Goal: Task Accomplishment & Management: Complete application form

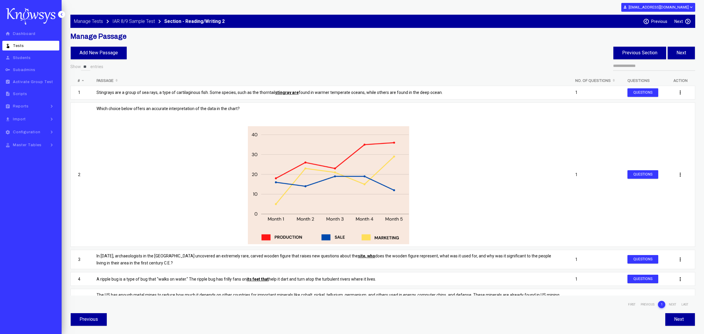
select select "**"
click at [660, 22] on label "Previous" at bounding box center [660, 21] width 16 height 5
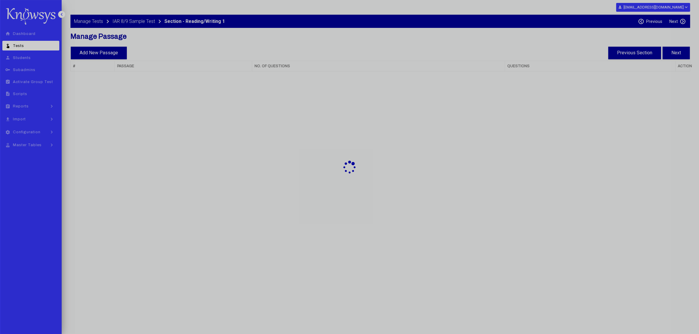
select select "**"
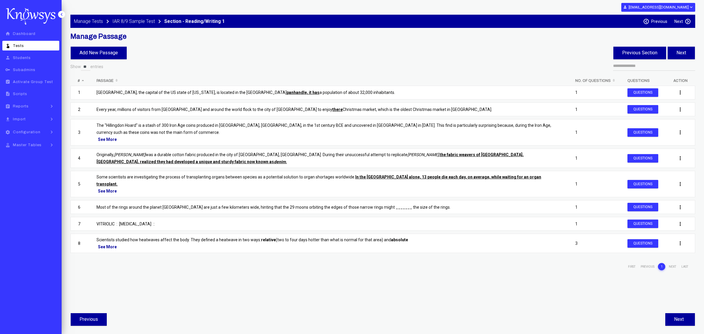
click at [683, 19] on div "Next keyboard_arrow_right" at bounding box center [683, 21] width 16 height 5
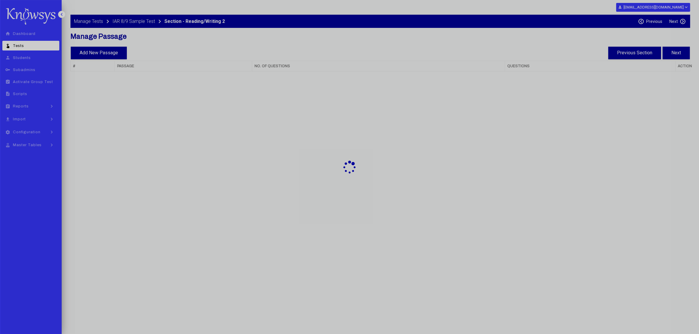
select select "**"
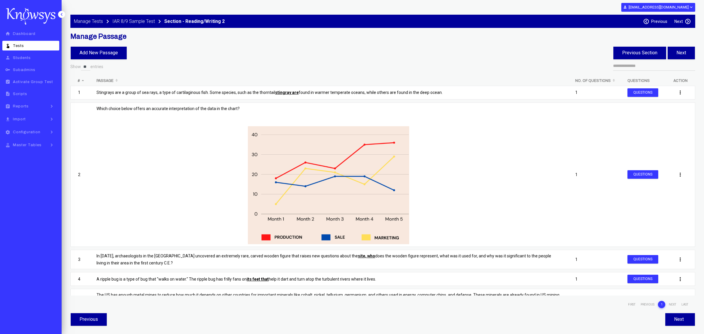
click at [680, 19] on label "Next" at bounding box center [679, 21] width 9 height 5
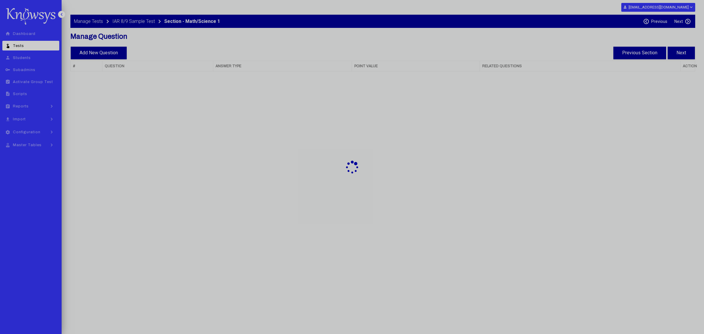
select select "**"
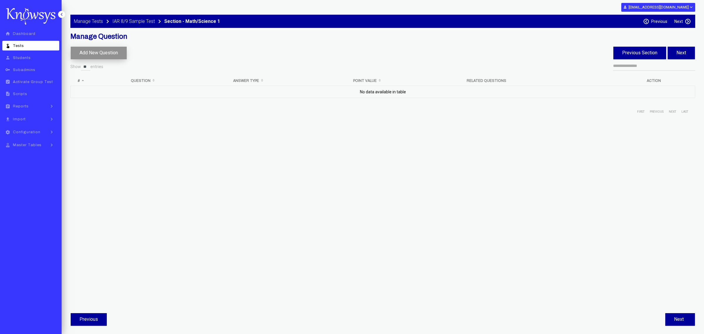
click at [96, 51] on button "Add New Question" at bounding box center [99, 53] width 56 height 13
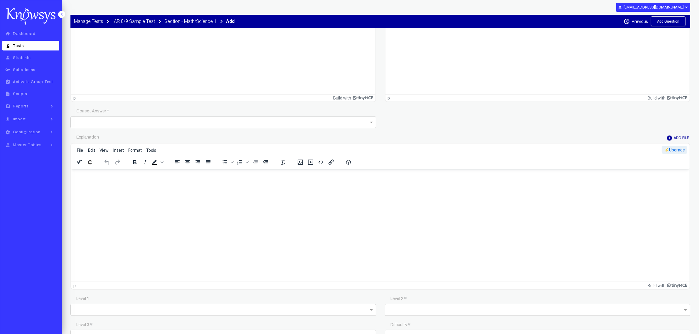
scroll to position [704, 0]
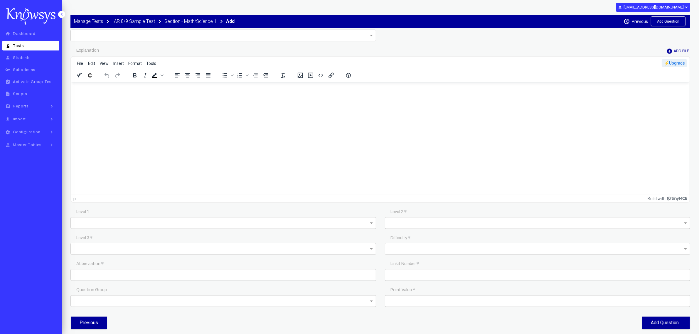
click at [370, 223] on span at bounding box center [371, 223] width 7 height 7
click at [101, 244] on div "Math" at bounding box center [223, 247] width 302 height 10
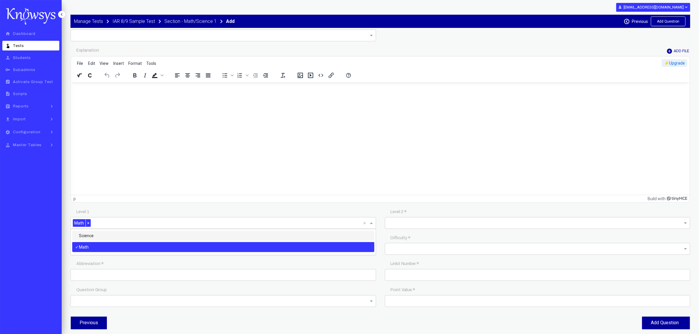
click at [455, 220] on input "text" at bounding box center [535, 223] width 295 height 7
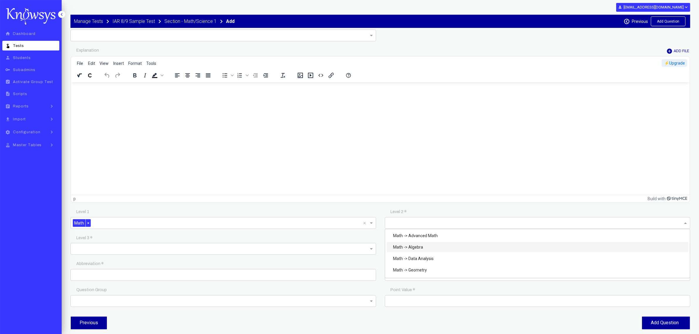
click at [422, 245] on div "Math -> Algebra" at bounding box center [538, 247] width 302 height 10
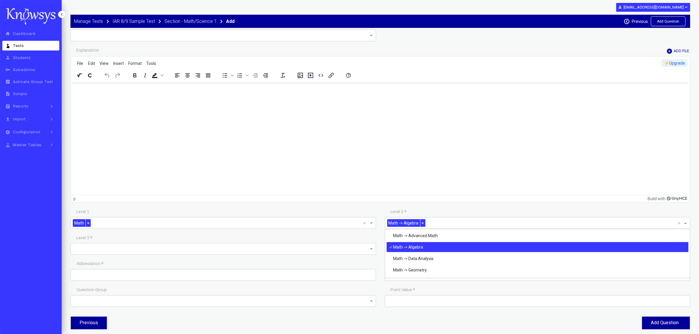
click at [335, 247] on input "text" at bounding box center [221, 249] width 295 height 7
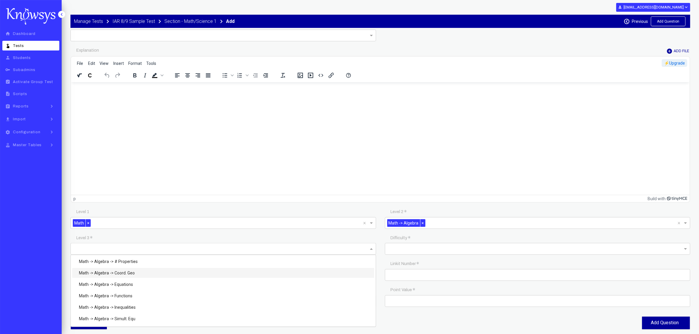
drag, startPoint x: 421, startPoint y: 223, endPoint x: 426, endPoint y: 225, distance: 5.4
click at [421, 223] on span "×" at bounding box center [422, 223] width 5 height 8
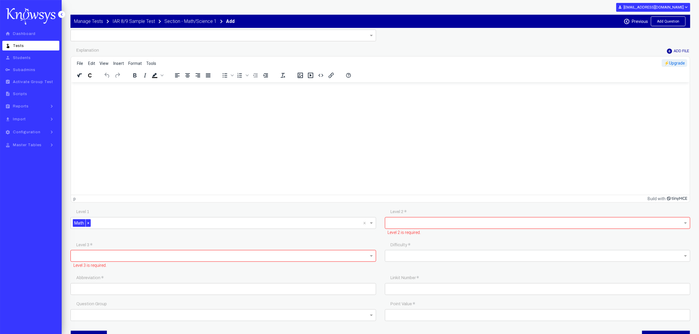
click at [433, 225] on input "text" at bounding box center [535, 224] width 295 height 8
click at [435, 234] on div "Math -> Advanced Math" at bounding box center [538, 236] width 302 height 10
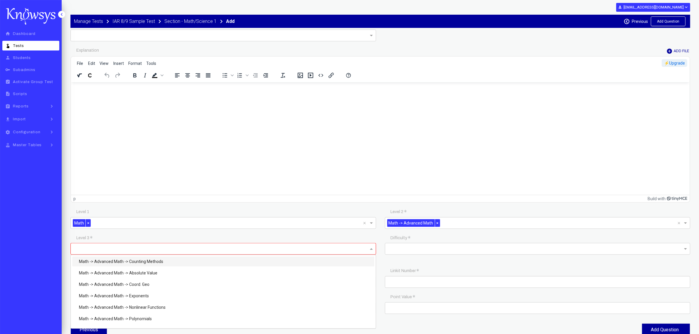
click at [216, 248] on input "text" at bounding box center [221, 249] width 295 height 8
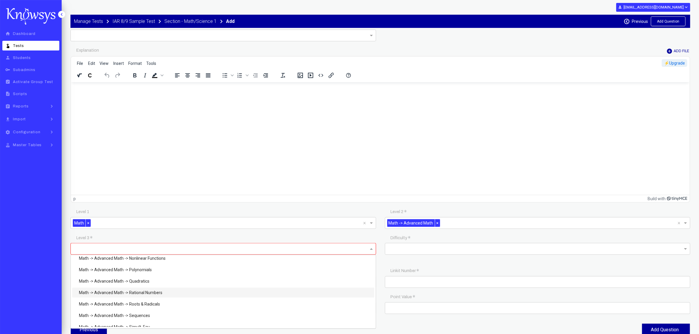
scroll to position [55, 0]
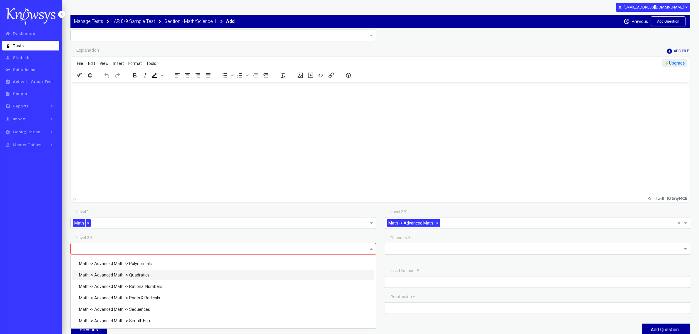
click at [435, 222] on span "×" at bounding box center [437, 223] width 5 height 8
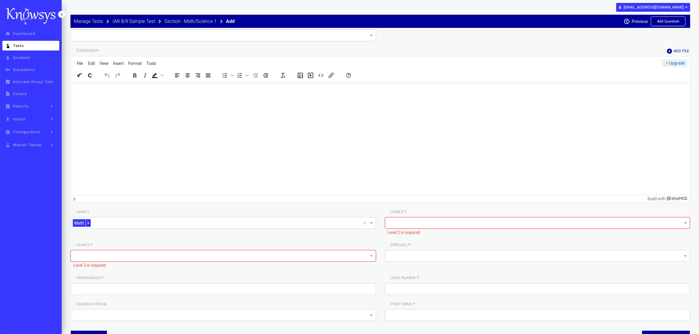
click at [424, 224] on input "text" at bounding box center [535, 224] width 295 height 8
click at [430, 269] on div "Math -> Geometry" at bounding box center [538, 270] width 302 height 10
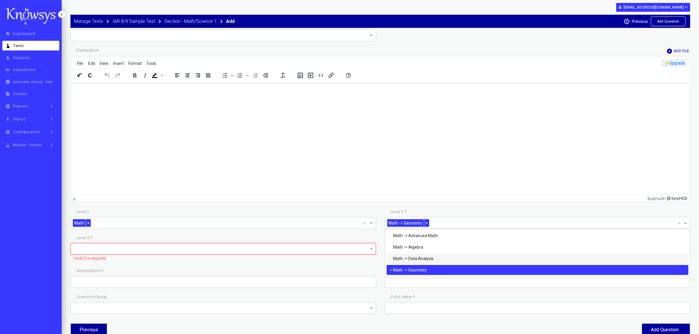
click at [436, 258] on div "Math -> Data Analysis" at bounding box center [538, 259] width 302 height 10
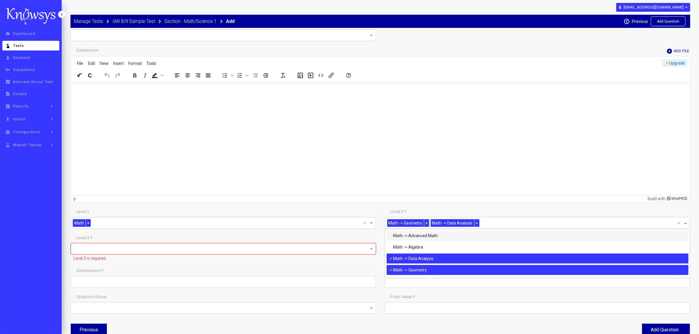
click at [426, 222] on span "×" at bounding box center [426, 223] width 5 height 8
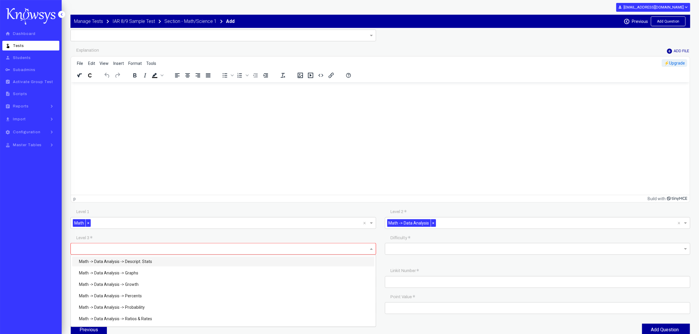
click at [345, 248] on input "text" at bounding box center [221, 249] width 295 height 8
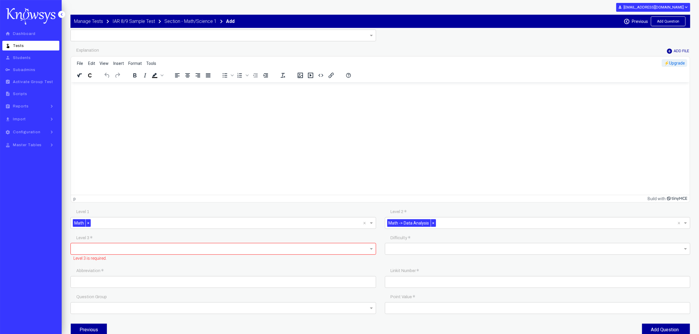
click at [432, 222] on span "×" at bounding box center [433, 223] width 5 height 8
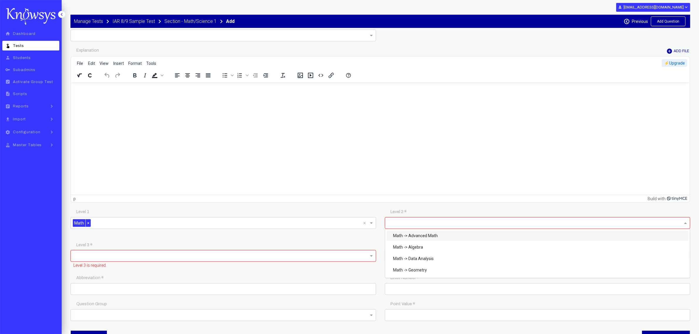
click at [432, 222] on input "text" at bounding box center [535, 224] width 295 height 8
click at [419, 272] on div "Math -> Geometry" at bounding box center [538, 270] width 302 height 10
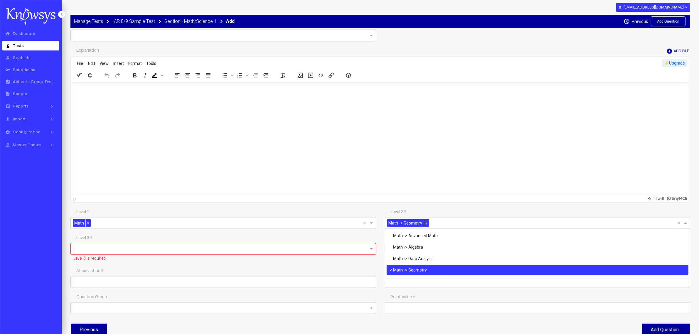
click at [190, 244] on div at bounding box center [220, 249] width 298 height 10
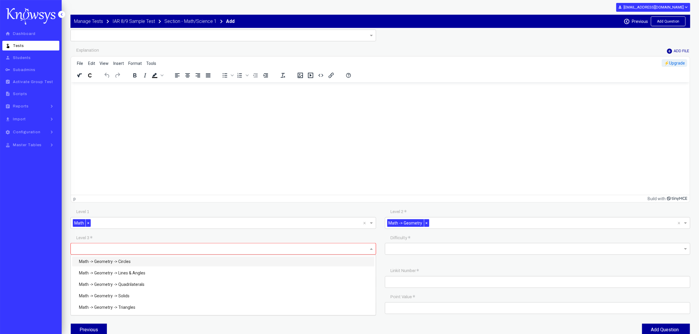
click at [372, 247] on span at bounding box center [371, 248] width 7 height 7
click at [425, 221] on span "×" at bounding box center [426, 223] width 5 height 8
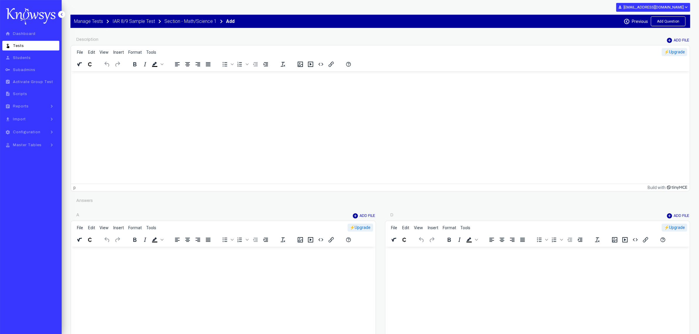
scroll to position [18, 0]
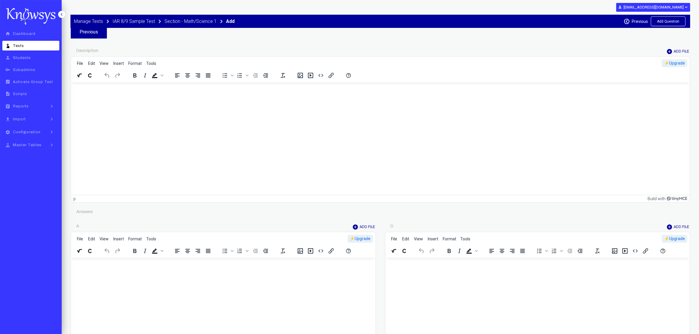
click at [199, 98] on html at bounding box center [380, 90] width 618 height 16
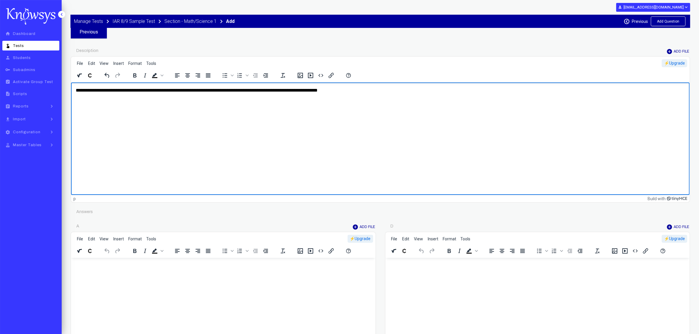
click at [107, 274] on html at bounding box center [223, 266] width 304 height 16
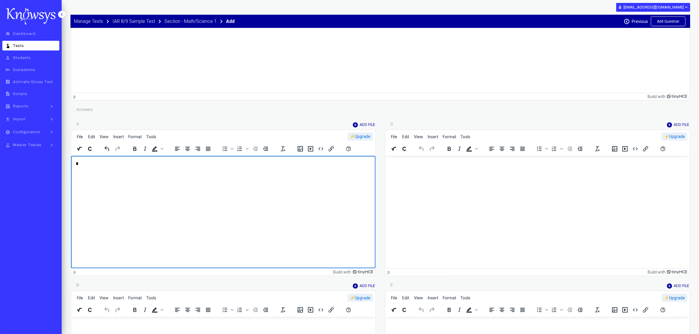
scroll to position [239, 0]
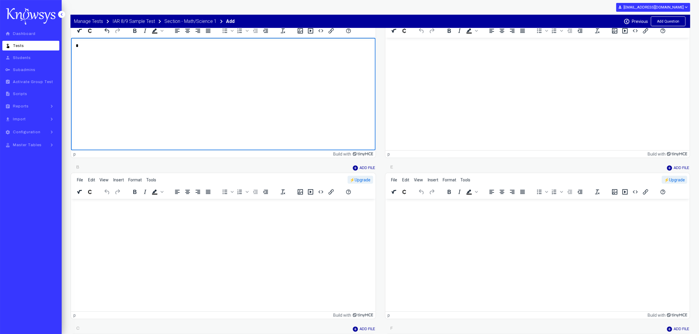
click at [108, 215] on html at bounding box center [223, 207] width 304 height 16
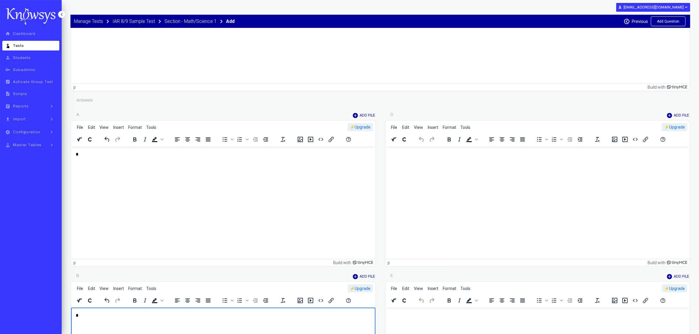
scroll to position [129, 0]
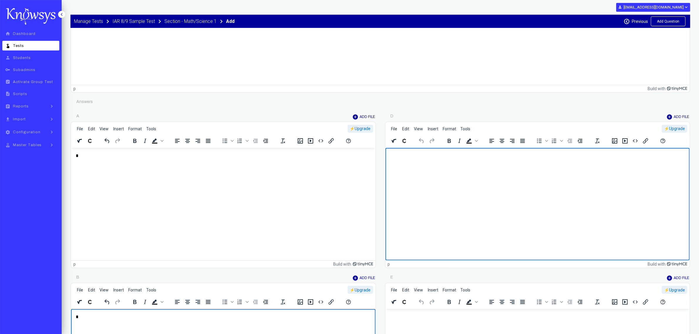
click at [398, 164] on html at bounding box center [537, 156] width 304 height 16
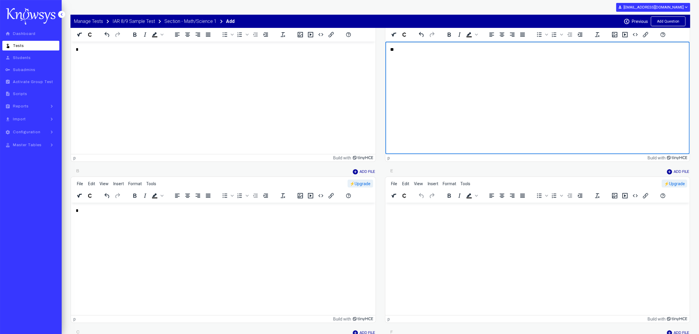
scroll to position [239, 0]
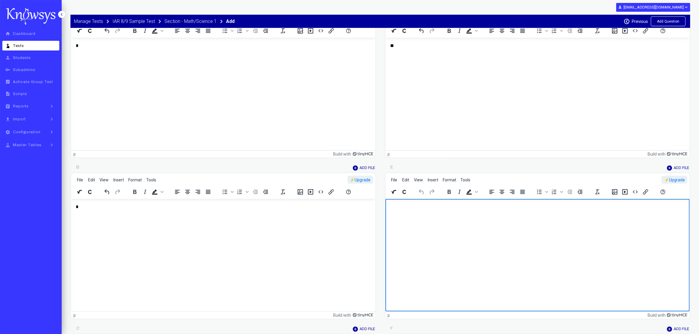
click at [412, 215] on html at bounding box center [537, 207] width 304 height 16
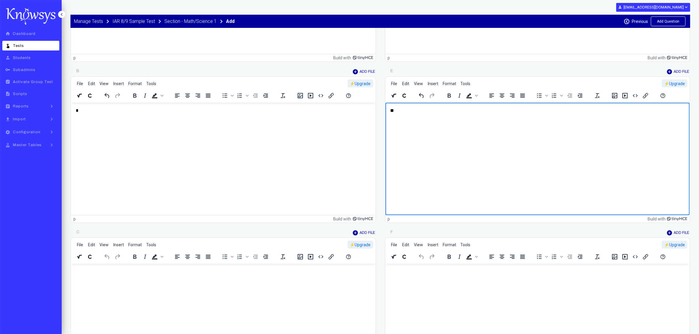
scroll to position [349, 0]
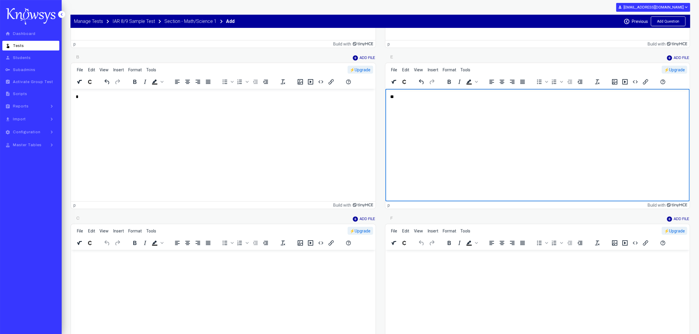
click at [96, 266] on html at bounding box center [223, 258] width 304 height 16
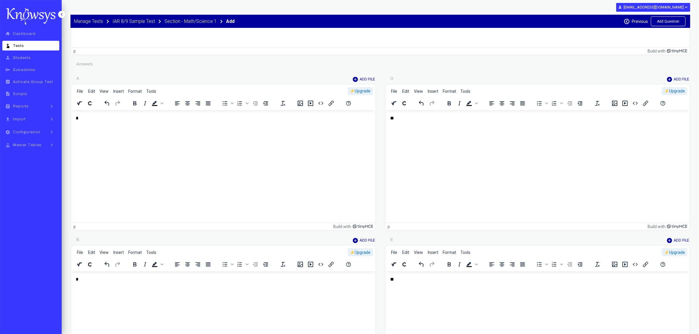
scroll to position [165, 0]
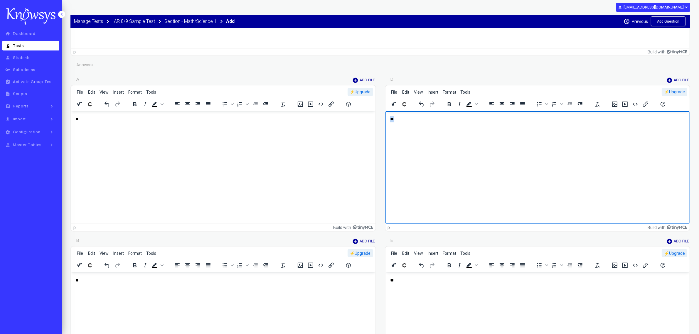
click at [385, 118] on html "**" at bounding box center [537, 119] width 304 height 16
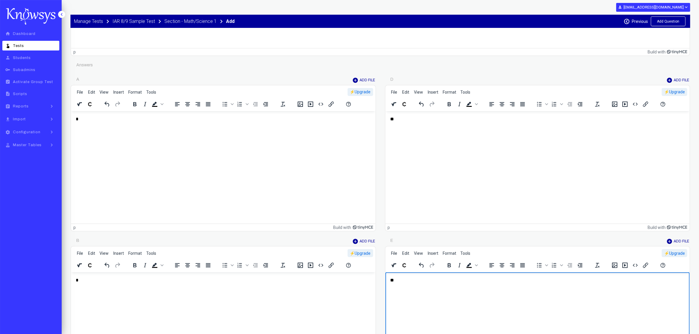
click at [409, 280] on p "**" at bounding box center [538, 280] width 296 height 6
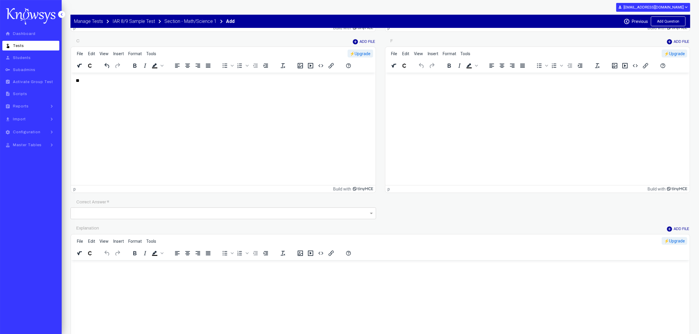
scroll to position [532, 0]
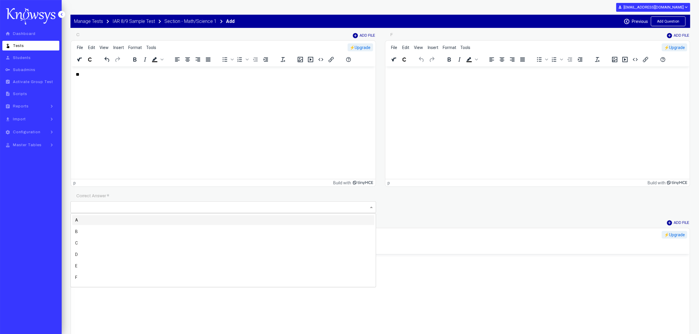
click at [169, 210] on div at bounding box center [223, 207] width 306 height 12
click at [112, 230] on div "B" at bounding box center [223, 232] width 302 height 10
click at [119, 270] on html at bounding box center [380, 262] width 618 height 16
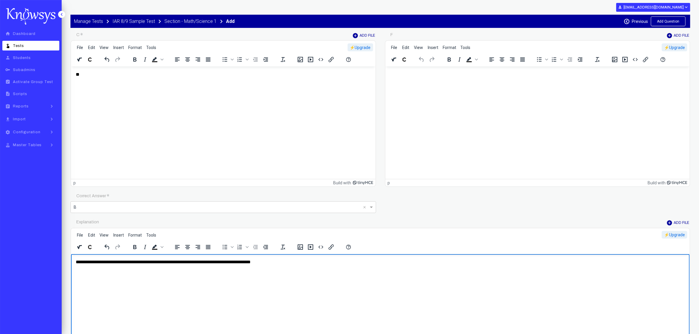
click at [166, 262] on p "**********" at bounding box center [380, 262] width 610 height 6
click at [81, 247] on icon "Insert a math equation - MathType" at bounding box center [79, 247] width 5 height 5
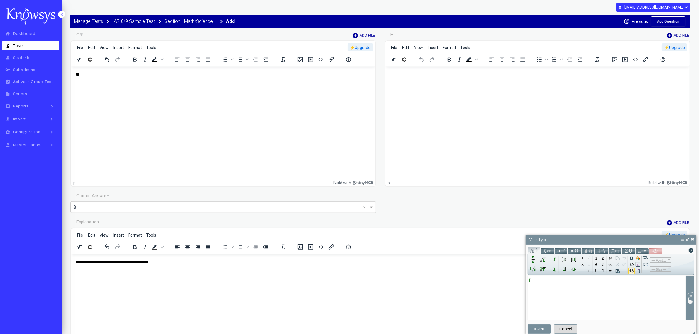
type input "*"
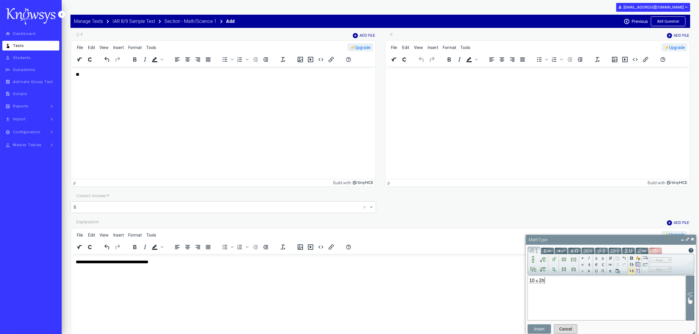
type input "*"
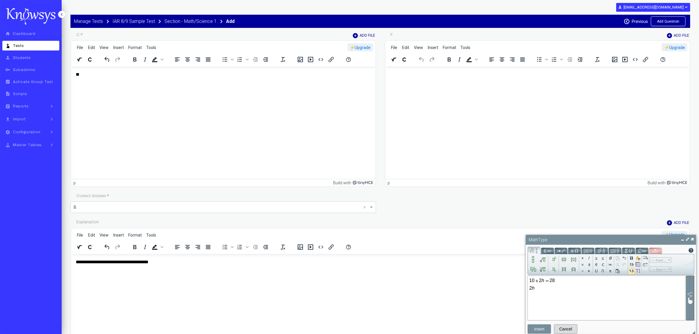
type input "*"
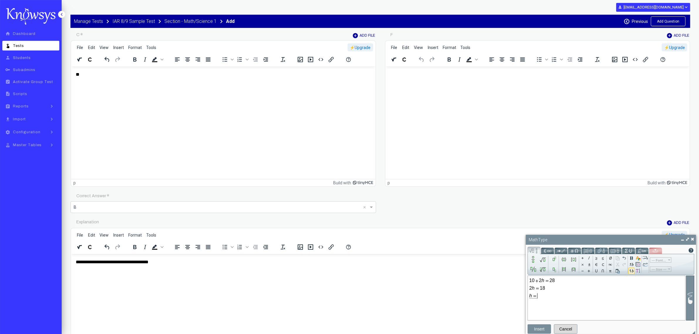
type input "*"
click at [544, 328] on button "Insert" at bounding box center [538, 328] width 23 height 9
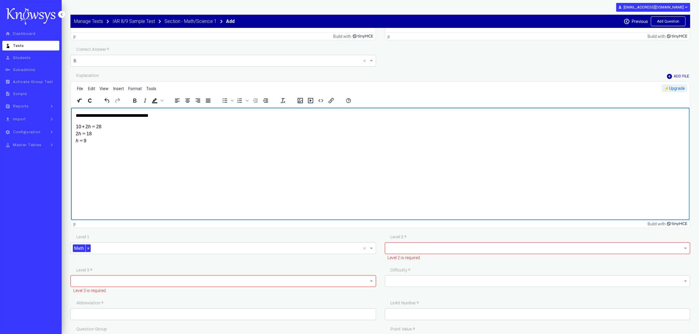
scroll to position [679, 0]
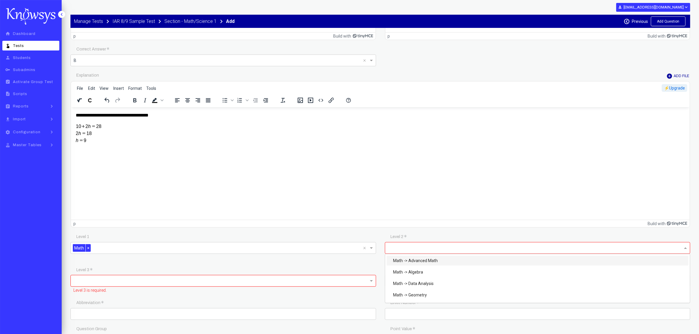
click at [427, 246] on input "text" at bounding box center [535, 249] width 295 height 8
click at [423, 272] on div "Math -> Algebra" at bounding box center [538, 272] width 302 height 10
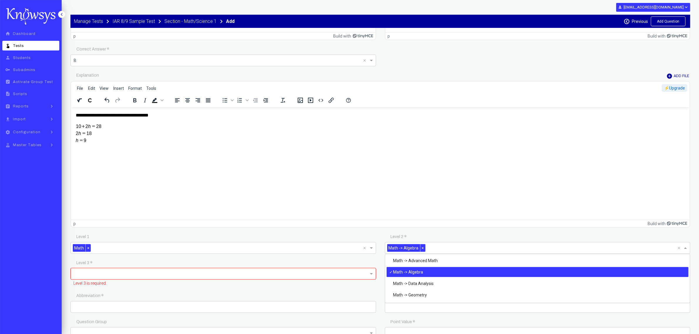
click at [275, 272] on input "text" at bounding box center [221, 274] width 295 height 8
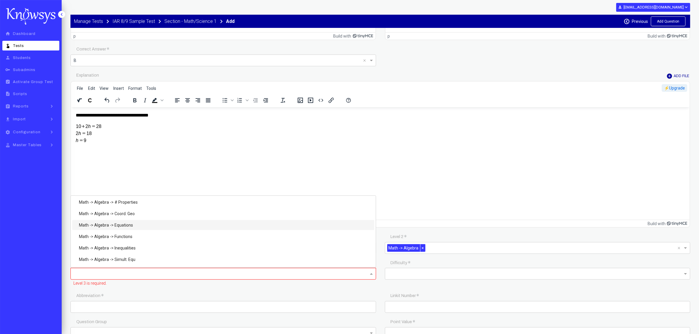
click at [118, 222] on div "Math -> Algebra -> Equations" at bounding box center [223, 225] width 302 height 10
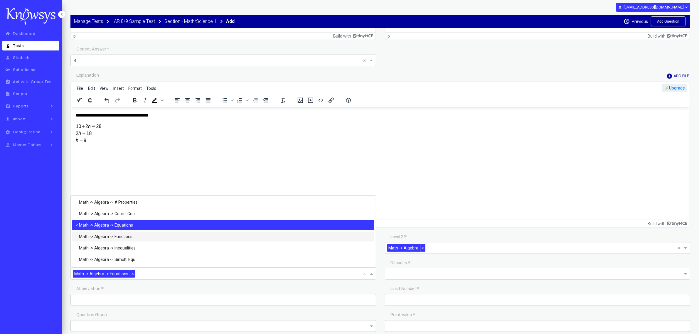
click at [401, 272] on input "text" at bounding box center [531, 273] width 287 height 7
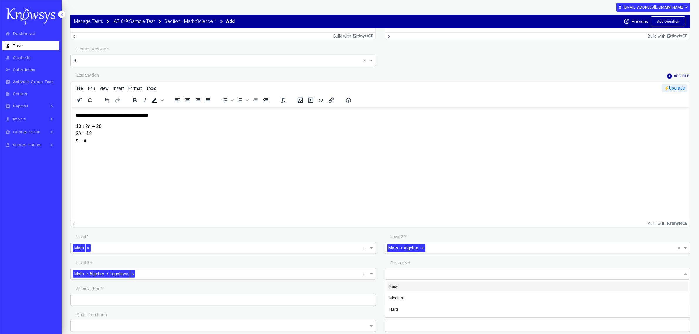
click at [392, 284] on span "Easy" at bounding box center [394, 286] width 9 height 5
click at [201, 299] on input "text" at bounding box center [223, 300] width 306 height 12
click at [124, 298] on input "***" at bounding box center [223, 300] width 306 height 12
type input "********"
paste input "********"
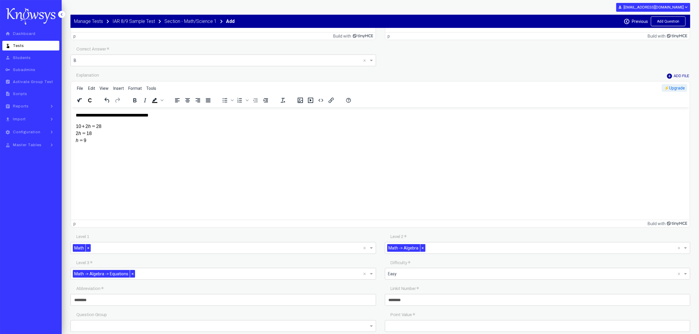
type input "********"
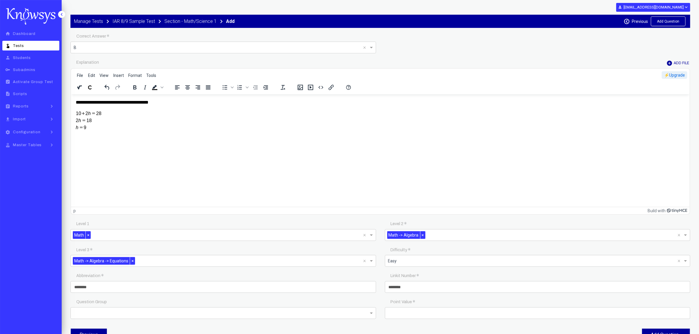
scroll to position [704, 0]
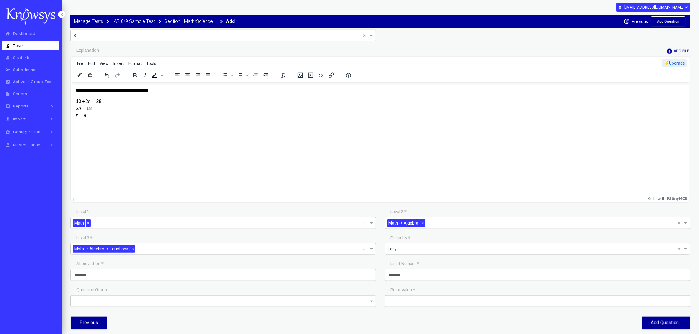
type input "*"
click at [665, 320] on button "Add Question" at bounding box center [666, 323] width 48 height 13
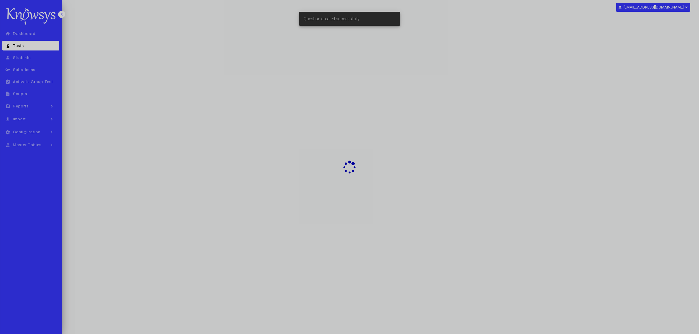
select select "**"
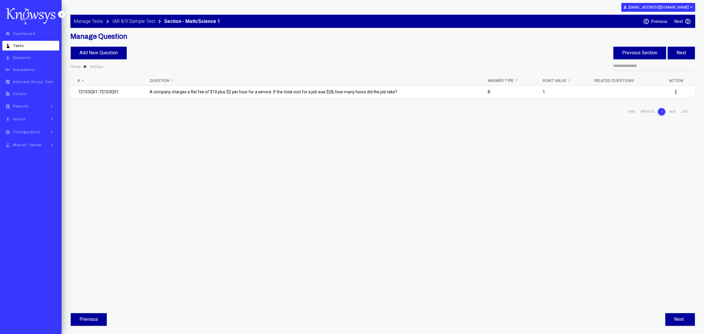
click at [677, 22] on label "Next" at bounding box center [679, 21] width 9 height 5
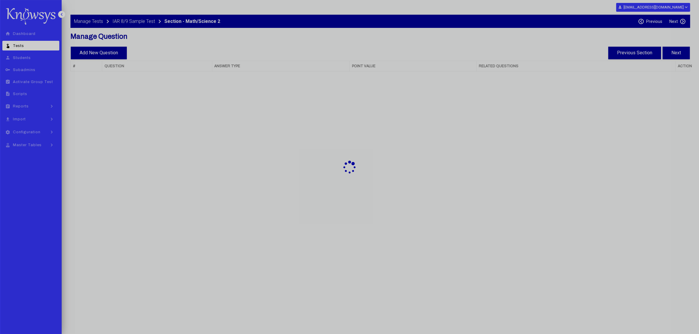
select select "**"
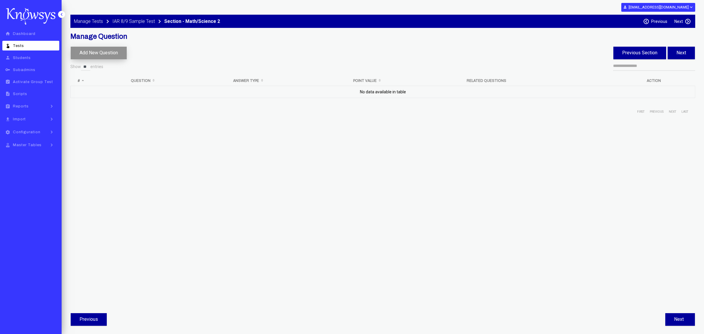
click at [101, 52] on button "Add New Question" at bounding box center [99, 53] width 56 height 13
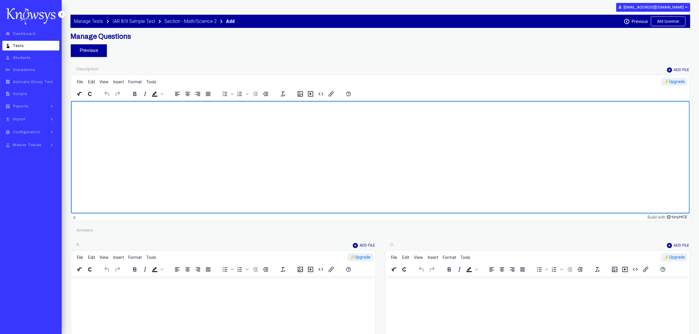
click at [112, 117] on html at bounding box center [380, 109] width 618 height 16
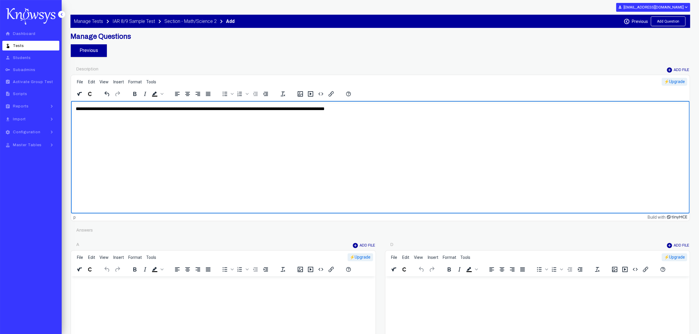
click at [143, 111] on p "**********" at bounding box center [380, 108] width 610 height 6
click at [103, 112] on html "**********" at bounding box center [380, 109] width 618 height 16
click at [137, 110] on p "**********" at bounding box center [380, 108] width 610 height 6
click at [152, 107] on p "**********" at bounding box center [380, 108] width 610 height 6
drag, startPoint x: 225, startPoint y: 109, endPoint x: 234, endPoint y: 109, distance: 9.1
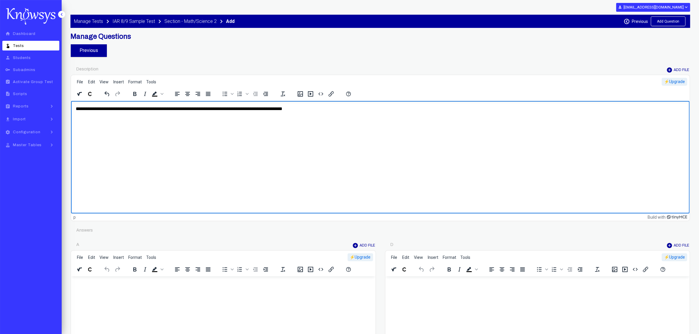
click at [225, 109] on p "**********" at bounding box center [380, 108] width 610 height 6
drag, startPoint x: 232, startPoint y: 107, endPoint x: 236, endPoint y: 108, distance: 3.8
click at [232, 107] on p "**********" at bounding box center [380, 108] width 610 height 6
click at [313, 108] on p "**********" at bounding box center [380, 108] width 610 height 6
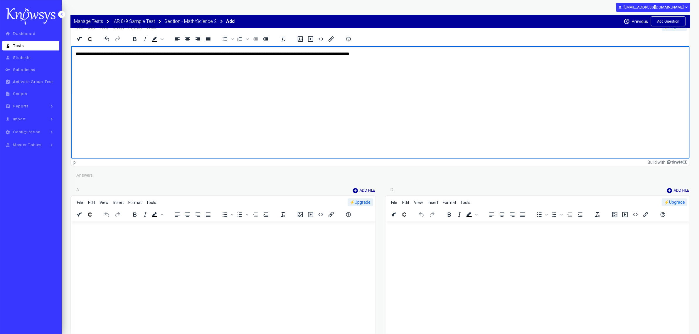
scroll to position [73, 0]
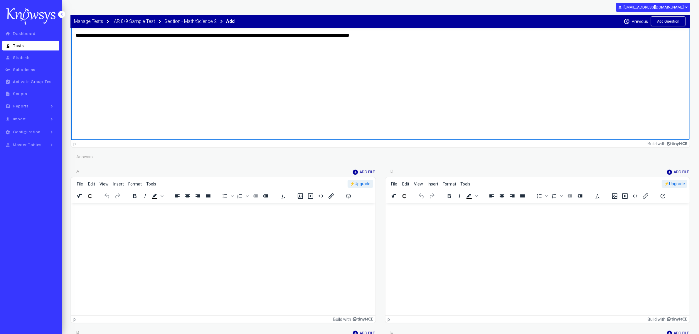
click at [207, 219] on html at bounding box center [223, 211] width 304 height 16
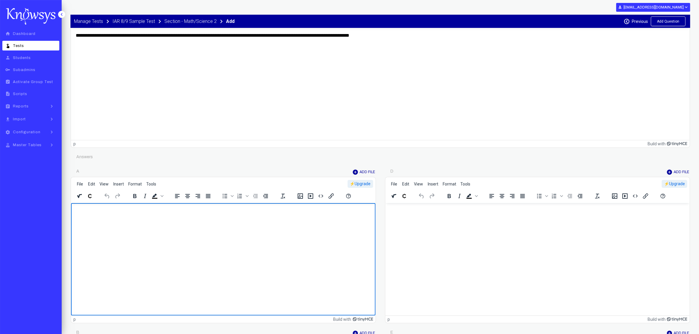
scroll to position [37, 0]
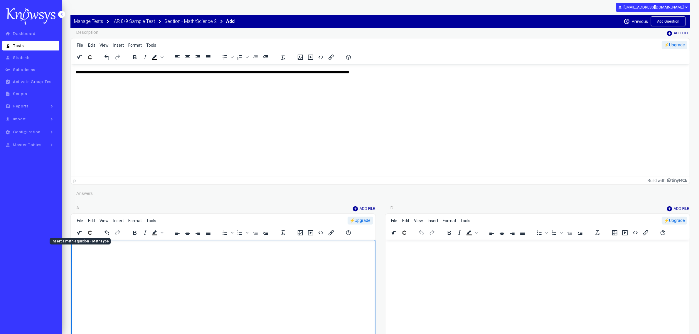
drag, startPoint x: 76, startPoint y: 231, endPoint x: 27, endPoint y: 7, distance: 229.3
click at [76, 231] on button "Insert a math equation - MathType" at bounding box center [80, 233] width 10 height 8
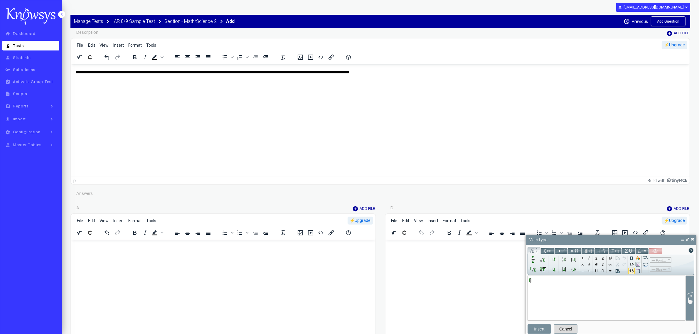
type input "*"
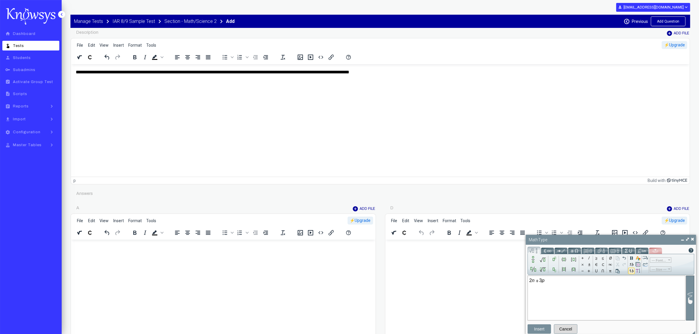
type input "*"
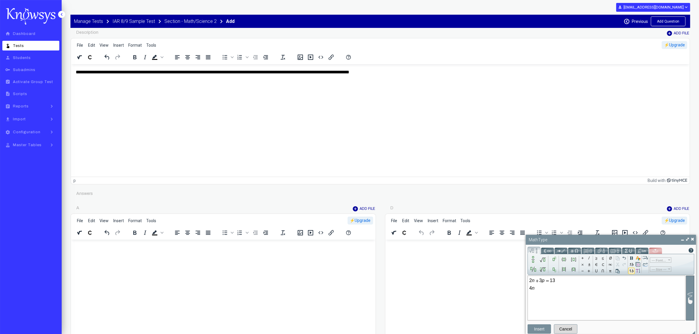
type input "*"
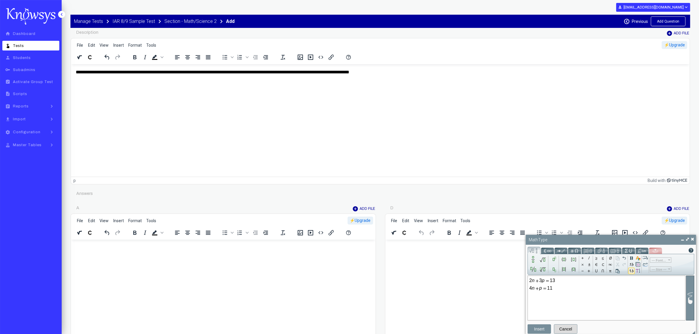
type input "*"
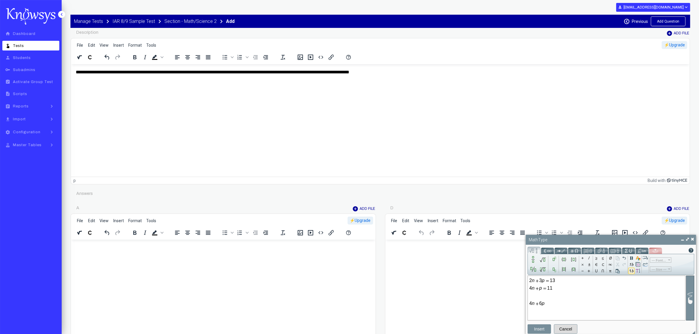
type input "*"
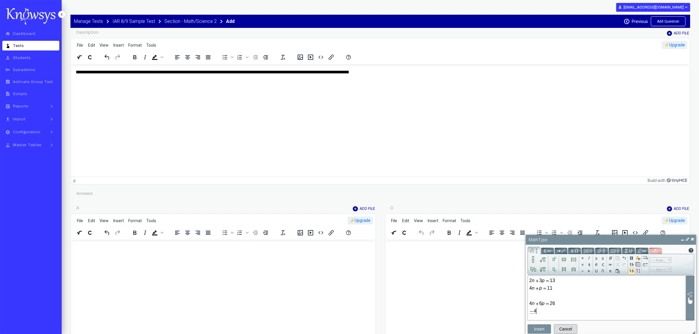
type input "*"
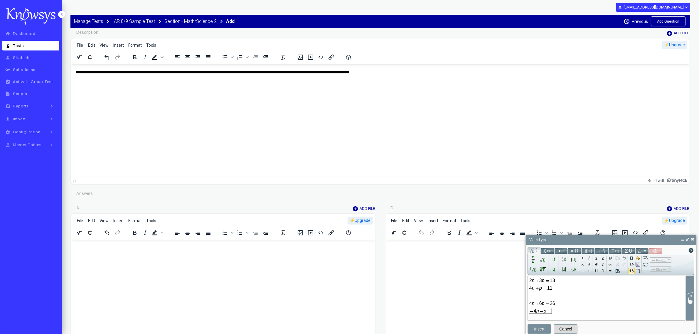
type input "*"
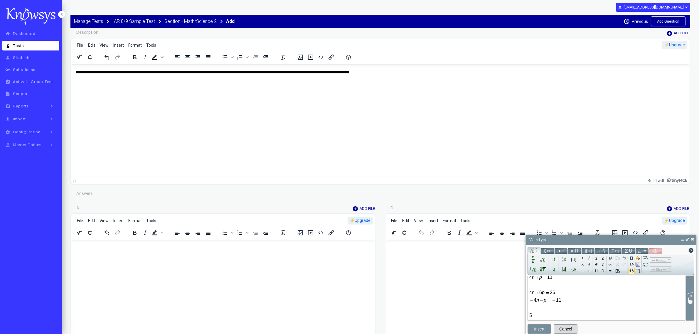
type input "*"
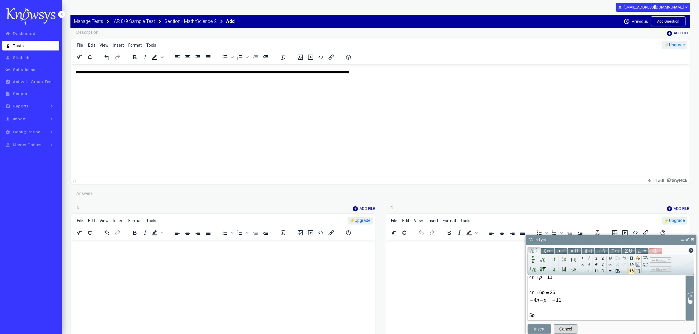
type input "*"
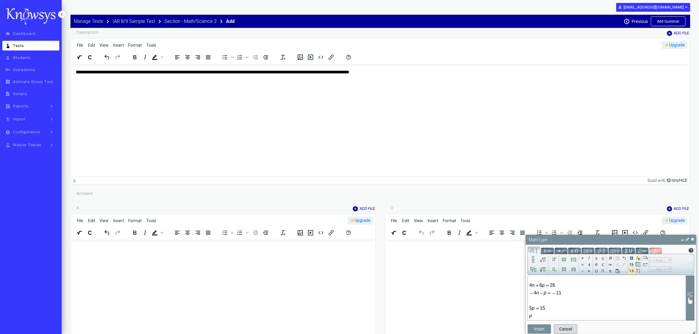
type input "*"
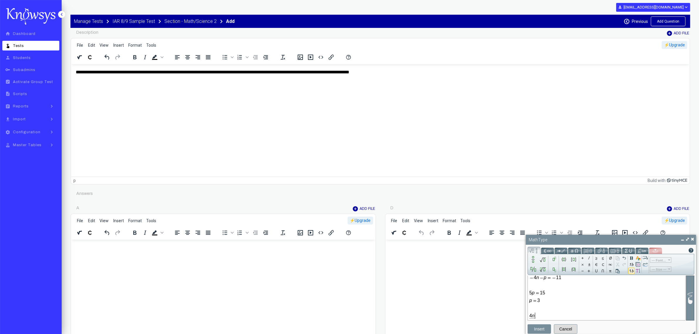
type input "*"
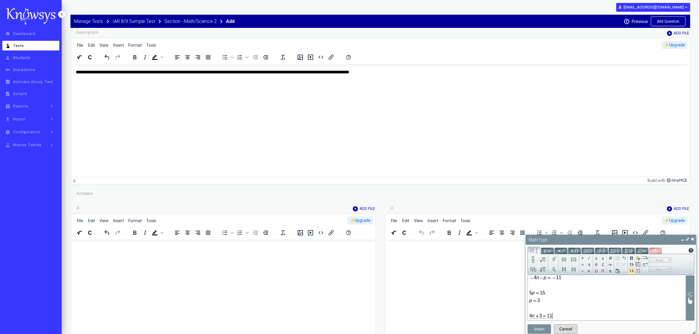
scroll to position [41, 0]
type input "*"
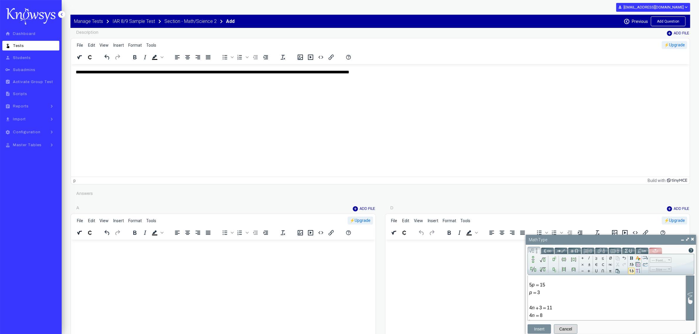
scroll to position [49, 0]
type input "*"
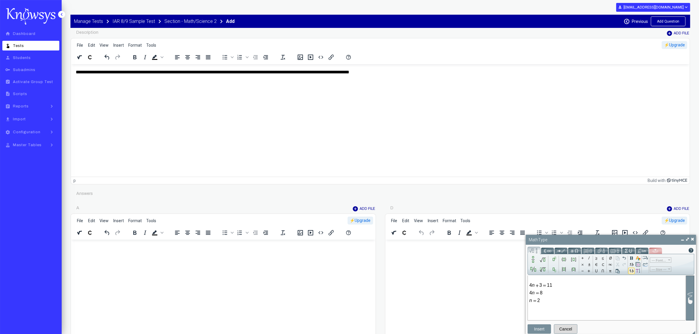
type input "*"
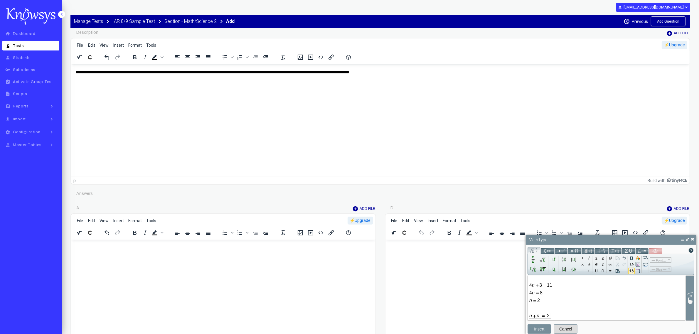
scroll to position [64, 0]
type input "*"
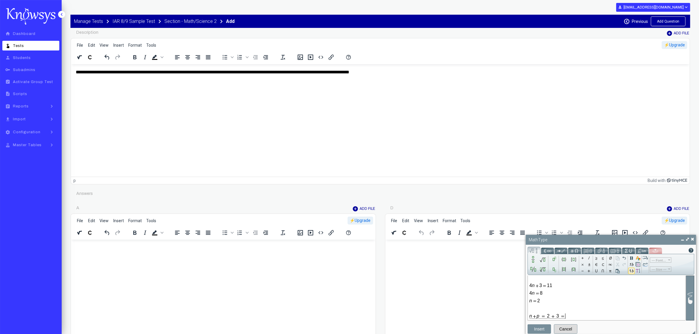
type input "*"
drag, startPoint x: 541, startPoint y: 329, endPoint x: 77, endPoint y: 94, distance: 520.4
click at [541, 329] on button "Insert" at bounding box center [538, 328] width 23 height 9
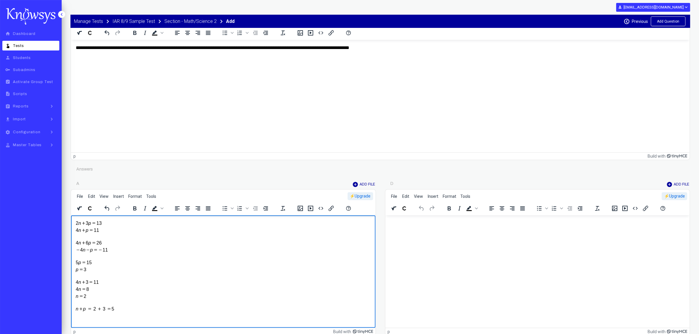
scroll to position [73, 0]
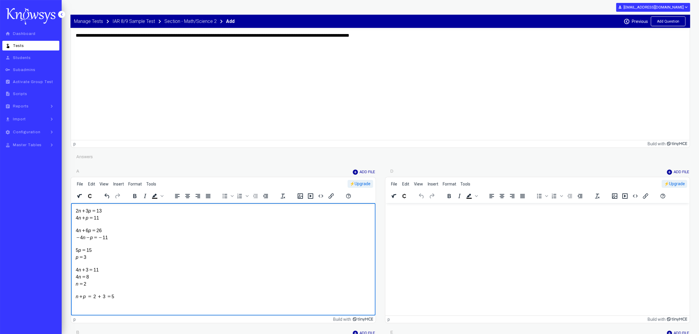
click at [94, 223] on img "Rich Text Area. Press ALT-0 for help." at bounding box center [94, 254] width 39 height 92
click at [128, 214] on p "Rich Text Area. Press ALT-0 for help." at bounding box center [222, 254] width 295 height 92
drag, startPoint x: 89, startPoint y: 213, endPoint x: 96, endPoint y: 210, distance: 7.5
click at [89, 213] on p "***" at bounding box center [223, 211] width 296 height 6
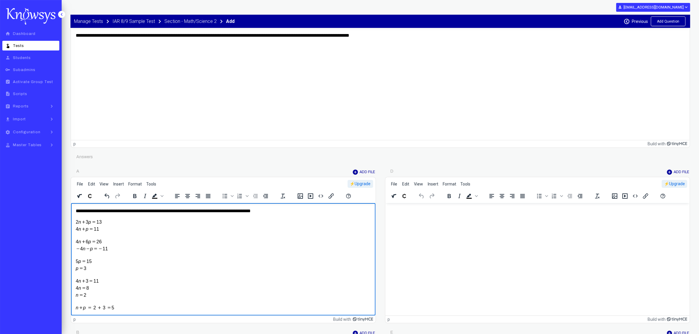
click at [288, 212] on p "**********" at bounding box center [223, 211] width 296 height 6
click at [87, 248] on img "Rich Text Area. Press ALT-0 for help." at bounding box center [94, 265] width 39 height 92
click at [126, 272] on p "Rich Text Area. Press ALT-0 for help." at bounding box center [222, 265] width 295 height 92
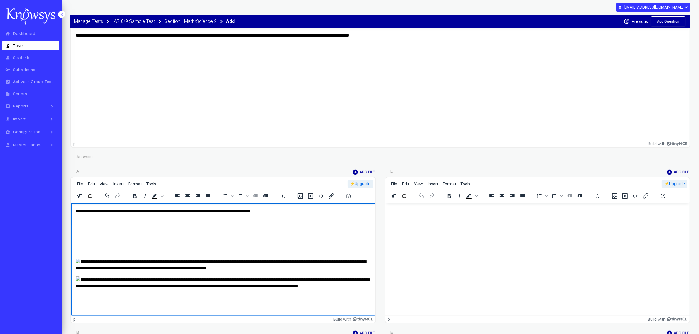
click at [158, 290] on img "Rich Text Area. Press ALT-0 for help." at bounding box center [222, 282] width 295 height 13
click at [308, 290] on p "Rich Text Area. Press ALT-0 for help." at bounding box center [222, 282] width 295 height 13
drag, startPoint x: 313, startPoint y: 307, endPoint x: 316, endPoint y: 305, distance: 3.5
click at [313, 290] on p "Rich Text Area. Press ALT-0 for help." at bounding box center [222, 282] width 295 height 13
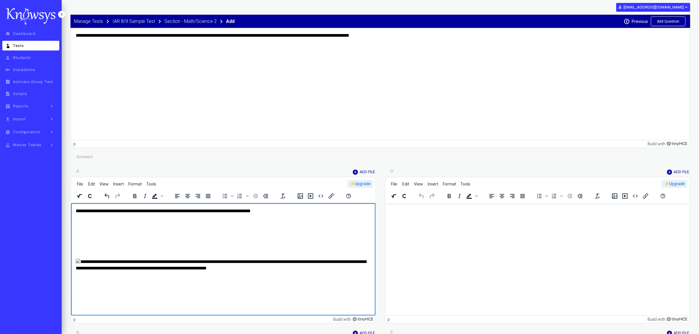
scroll to position [18, 0]
click at [80, 259] on img "Rich Text Area. Press ALT-0 for help." at bounding box center [222, 265] width 295 height 13
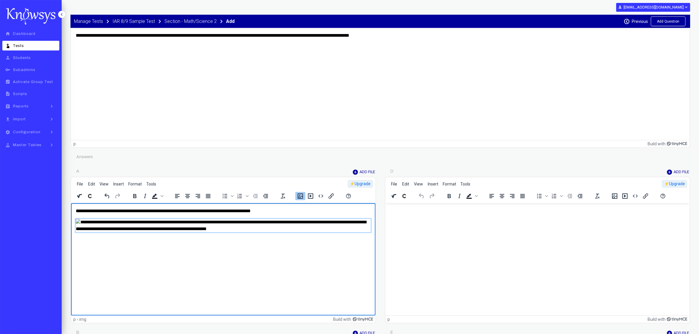
scroll to position [0, 0]
drag, startPoint x: 75, startPoint y: 209, endPoint x: 148, endPoint y: 275, distance: 98.1
click at [148, 266] on body "**********" at bounding box center [222, 237] width 295 height 58
copy p "**********"
click at [144, 232] on p "Rich Text Area. Press ALT-0 for help." at bounding box center [222, 225] width 295 height 13
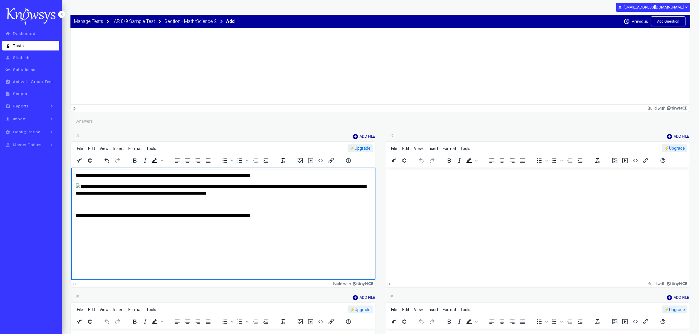
scroll to position [110, 0]
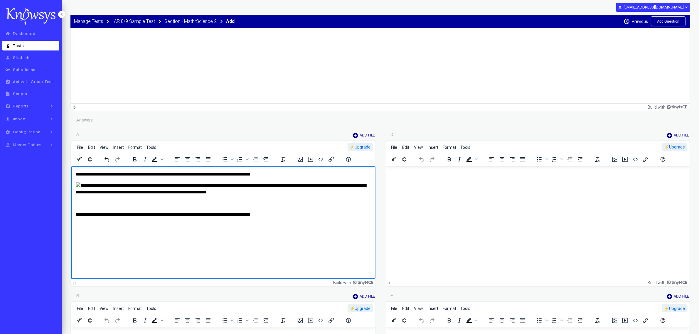
click at [100, 193] on img "Rich Text Area. Press ALT-0 for help." at bounding box center [222, 188] width 295 height 13
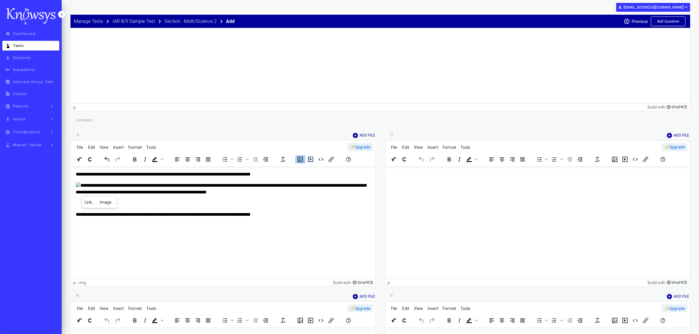
click at [131, 187] on p "Rich Text Area. Press ALT-0 for help." at bounding box center [222, 188] width 295 height 13
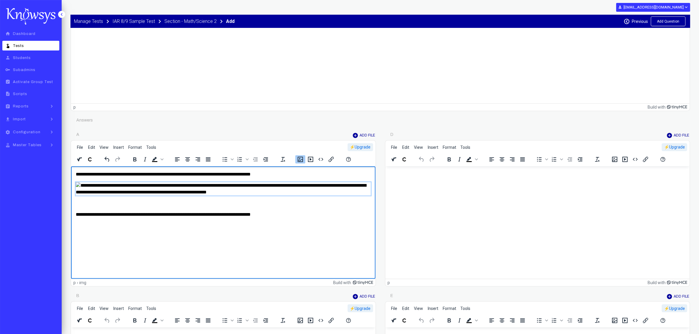
drag, startPoint x: 122, startPoint y: 192, endPoint x: 80, endPoint y: 193, distance: 41.4
click at [80, 193] on p "Rich Text Area. Press ALT-0 for help." at bounding box center [222, 188] width 295 height 13
click at [96, 240] on p "Rich Text Area. Press ALT-0 for help." at bounding box center [222, 237] width 295 height 6
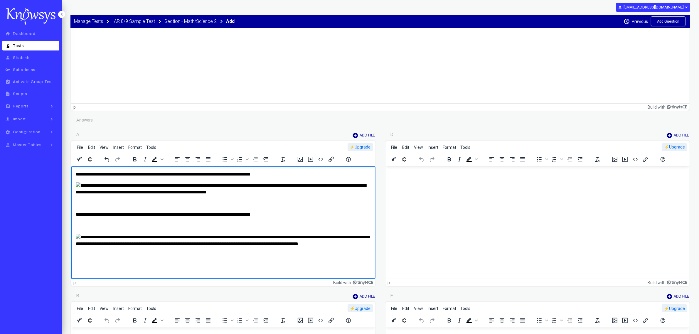
click at [96, 247] on img "Rich Text Area. Press ALT-0 for help." at bounding box center [222, 240] width 295 height 13
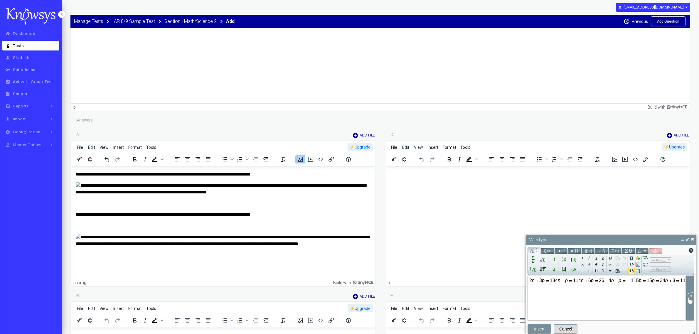
scroll to position [0, 64]
click at [617, 282] on input "Math input" at bounding box center [607, 290] width 154 height 47
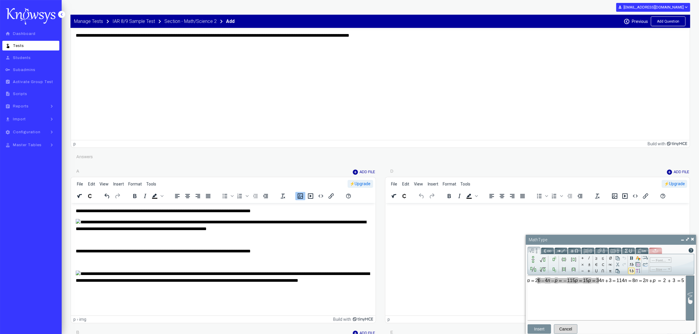
scroll to position [0, 59]
drag, startPoint x: 984, startPoint y: 483, endPoint x: 911, endPoint y: 485, distance: 73.1
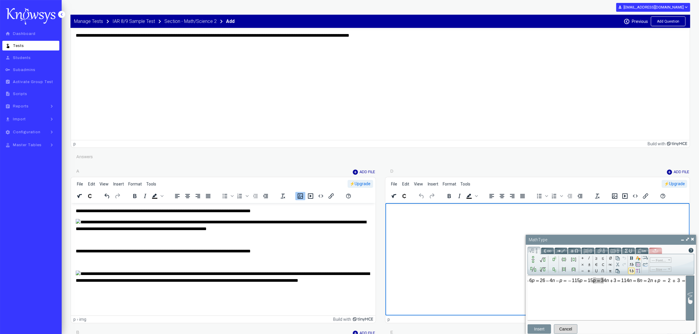
click at [592, 283] on input "Math input" at bounding box center [606, 290] width 154 height 47
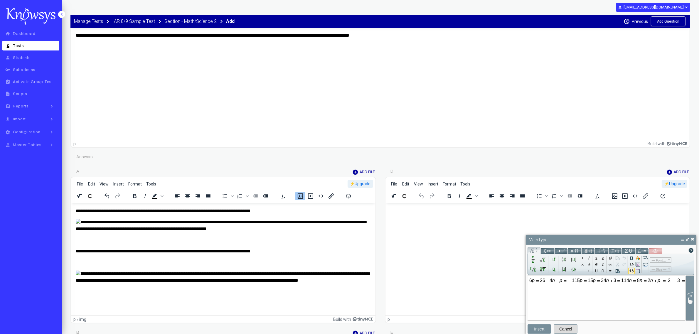
click at [602, 282] on input "Math input" at bounding box center [606, 290] width 154 height 47
drag, startPoint x: 959, startPoint y: 517, endPoint x: 507, endPoint y: 312, distance: 496.7
click at [558, 305] on input "Math input" at bounding box center [606, 293] width 154 height 53
drag, startPoint x: 554, startPoint y: 301, endPoint x: 624, endPoint y: 310, distance: 70.4
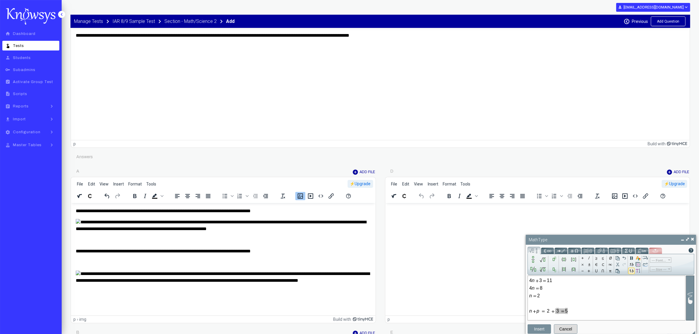
click at [624, 310] on input "Math input" at bounding box center [606, 293] width 154 height 53
click at [539, 329] on button "Insert" at bounding box center [538, 328] width 23 height 9
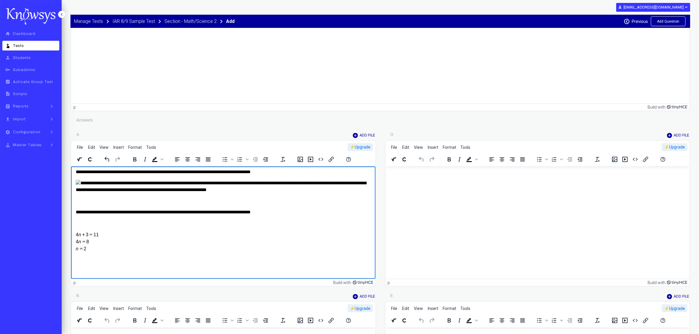
scroll to position [37, 0]
click at [93, 193] on img "Rich Text Area. Press ALT-0 for help." at bounding box center [222, 186] width 295 height 13
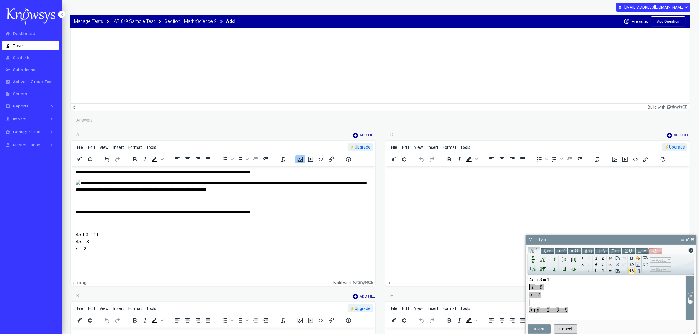
scroll to position [64, 0]
drag, startPoint x: 573, startPoint y: 309, endPoint x: 522, endPoint y: 284, distance: 57.4
click at [522, 224] on body "keyboard_arrow_left home Dashboard touch_app Tests person Students key Subadmin…" at bounding box center [349, 57] width 699 height 334
click at [538, 329] on button "Insert" at bounding box center [538, 328] width 23 height 9
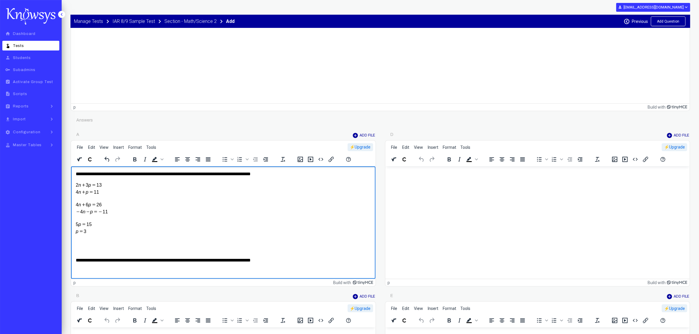
scroll to position [0, 0]
click at [82, 171] on p "**********" at bounding box center [220, 174] width 290 height 6
click at [110, 232] on p "Rich Text Area. Press ALT-0 for help." at bounding box center [222, 211] width 295 height 59
click at [93, 243] on body "**********" at bounding box center [222, 246] width 295 height 151
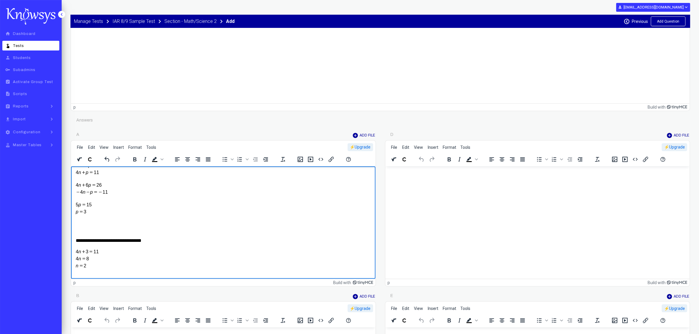
scroll to position [31, 0]
click at [79, 266] on p "Rich Text Area. Press ALT-0 for help." at bounding box center [222, 265] width 295 height 6
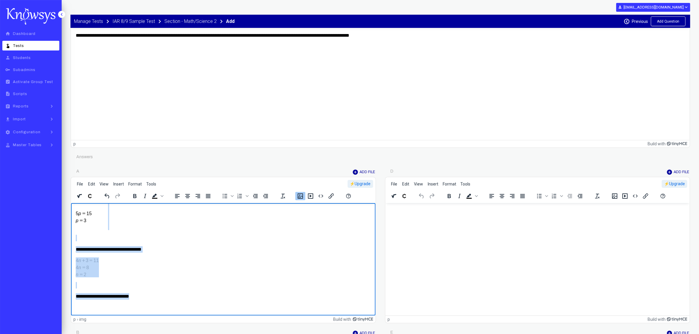
scroll to position [0, 0]
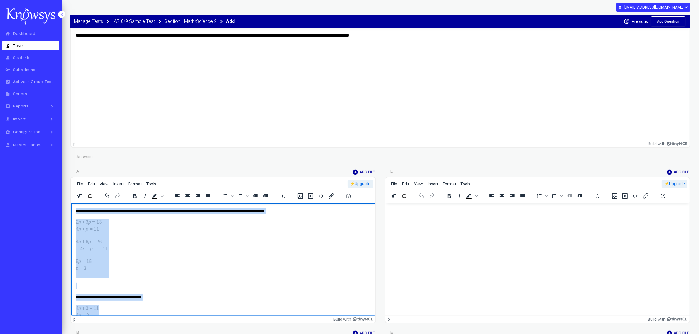
drag, startPoint x: 136, startPoint y: 296, endPoint x: 56, endPoint y: 190, distance: 132.4
click at [71, 203] on html "**********" at bounding box center [223, 283] width 304 height 161
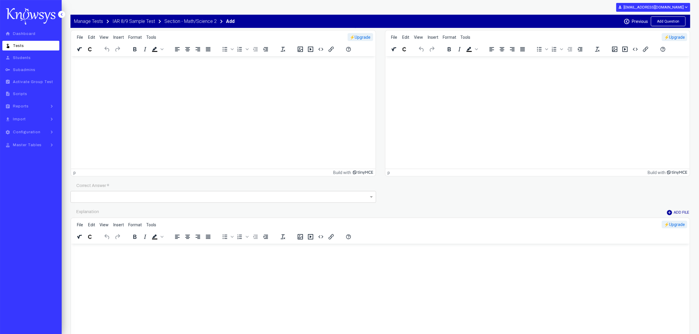
scroll to position [550, 0]
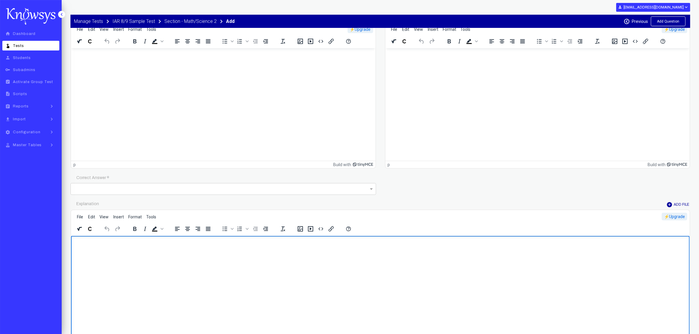
click at [122, 252] on html at bounding box center [380, 244] width 618 height 16
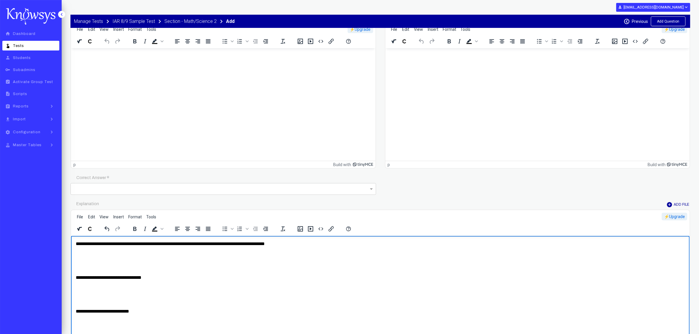
click at [119, 265] on p "Rich Text Area. Press ALT-0 for help." at bounding box center [379, 266] width 609 height 6
click at [82, 253] on p "Rich Text Area. Press ALT-0 for help." at bounding box center [379, 255] width 609 height 6
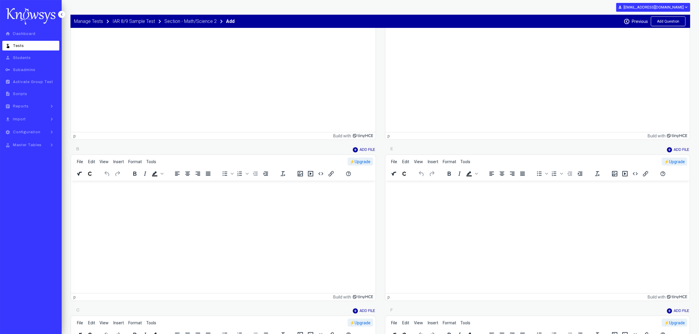
scroll to position [183, 0]
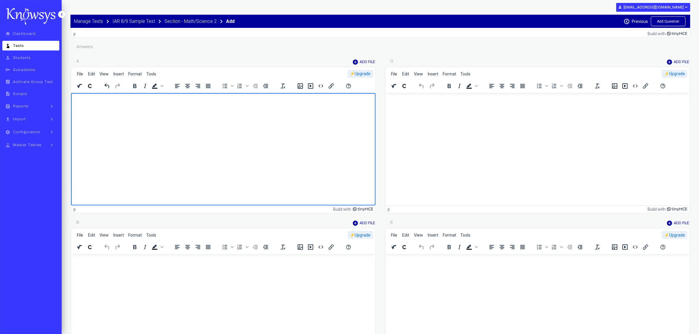
click at [106, 120] on html at bounding box center [223, 106] width 304 height 27
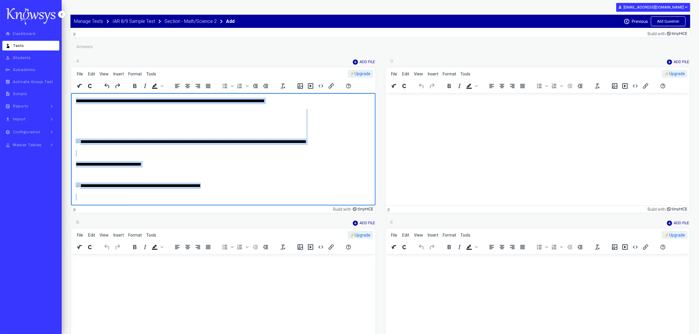
click at [122, 141] on p "Rich Text Area. Press ALT-0 for help." at bounding box center [222, 127] width 295 height 36
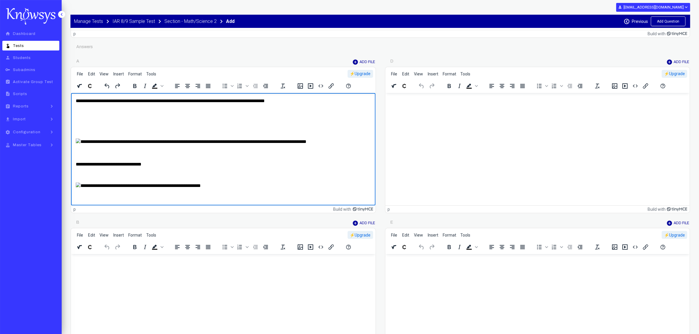
click at [87, 139] on img "Rich Text Area. Press ALT-0 for help." at bounding box center [190, 142] width 231 height 6
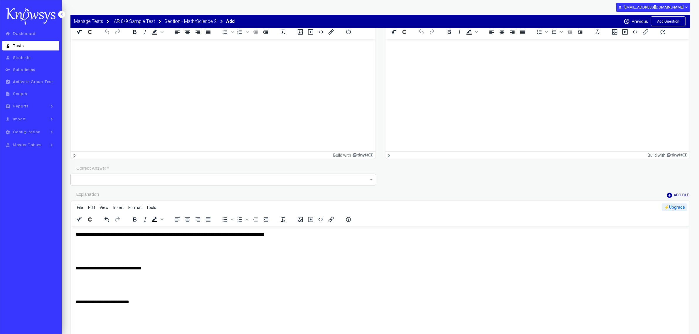
scroll to position [587, 0]
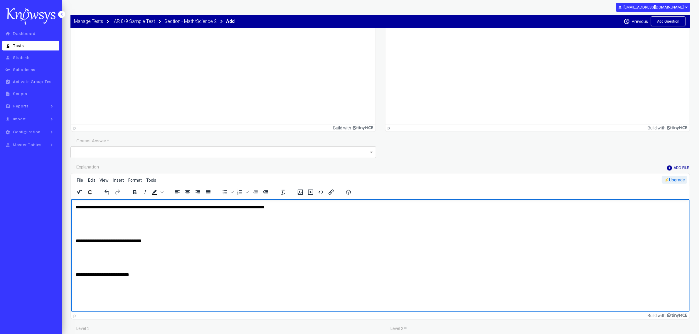
click at [90, 222] on body "**********" at bounding box center [379, 241] width 609 height 74
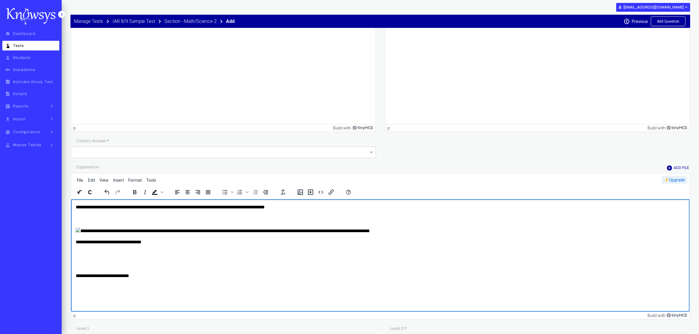
click at [95, 227] on img "Rich Text Area. Press ALT-0 for help." at bounding box center [222, 230] width 294 height 6
click at [151, 230] on img "Rich Text Area. Press ALT-0 for help." at bounding box center [222, 230] width 294 height 6
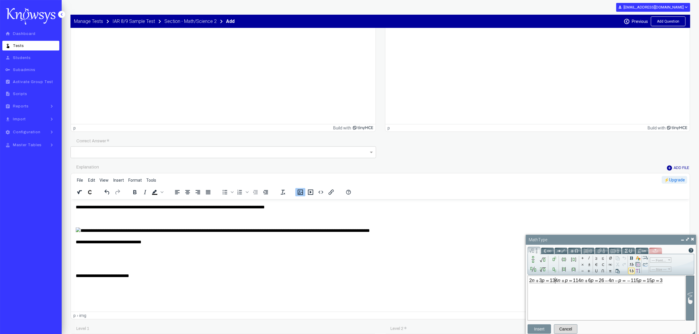
click at [556, 281] on input "Math input" at bounding box center [606, 293] width 154 height 53
click at [555, 304] on input "Math input" at bounding box center [606, 293] width 154 height 53
click at [539, 329] on button "Insert" at bounding box center [538, 328] width 23 height 9
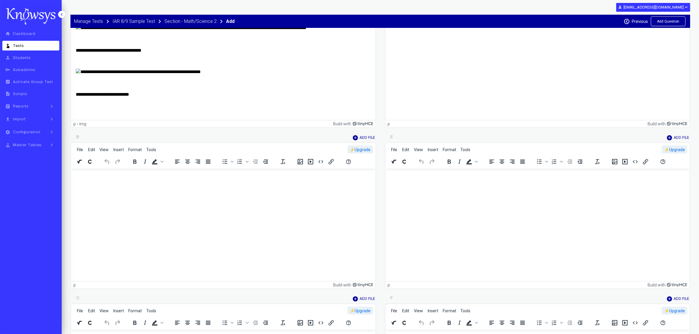
scroll to position [257, 0]
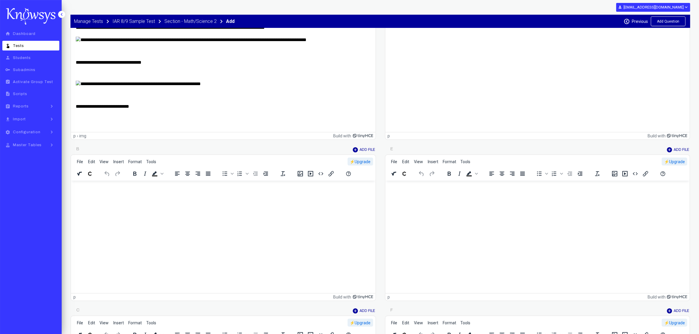
click at [113, 87] on p "Rich Text Area. Press ALT-0 for help." at bounding box center [222, 78] width 295 height 17
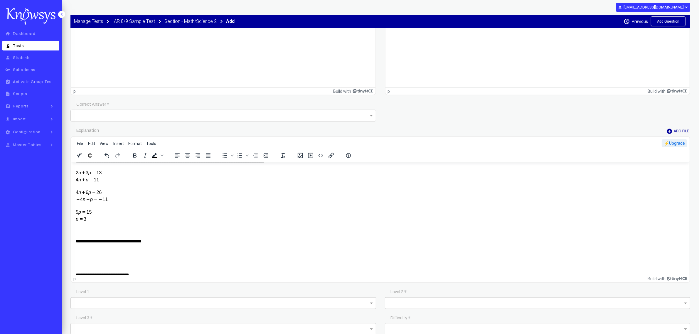
scroll to position [16, 0]
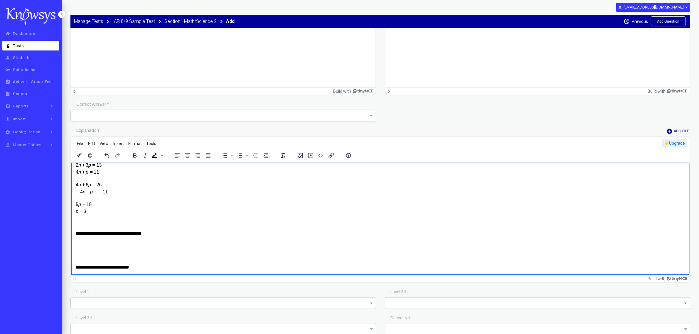
click at [83, 244] on p "Rich Text Area. Press ALT-0 for help." at bounding box center [379, 244] width 609 height 6
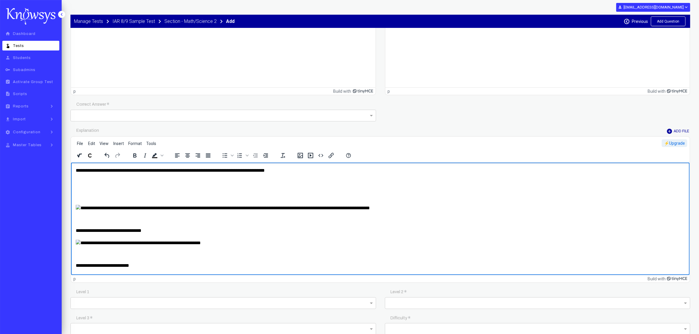
click at [94, 244] on img "Rich Text Area. Press ALT-0 for help." at bounding box center [137, 243] width 125 height 6
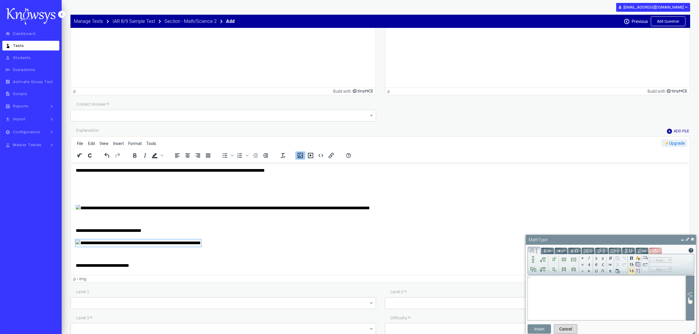
scroll to position [0, 0]
click at [552, 281] on input "Math input" at bounding box center [606, 293] width 154 height 53
click at [542, 330] on button "Insert" at bounding box center [538, 328] width 23 height 9
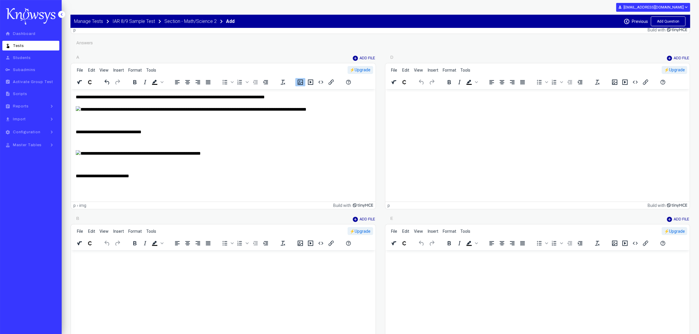
scroll to position [183, 0]
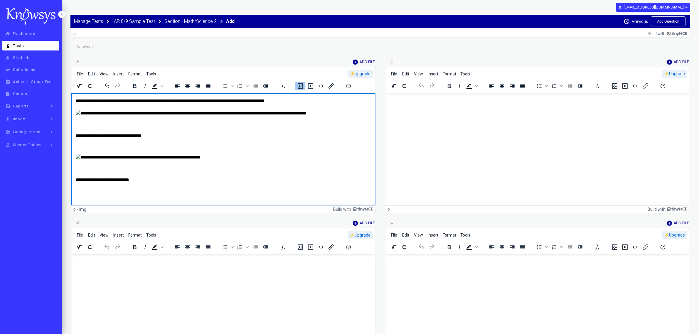
click at [99, 110] on img "Rich Text Area. Press ALT-0 for help." at bounding box center [190, 113] width 231 height 6
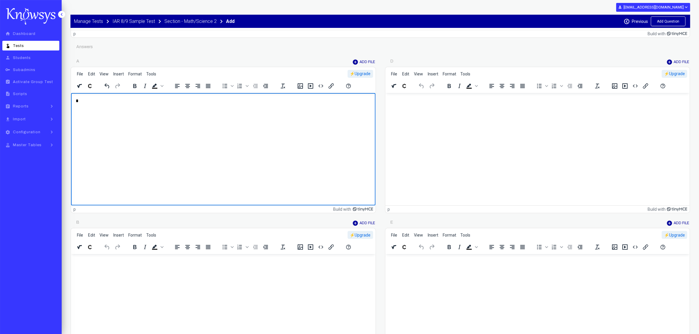
click at [89, 270] on html at bounding box center [223, 262] width 304 height 16
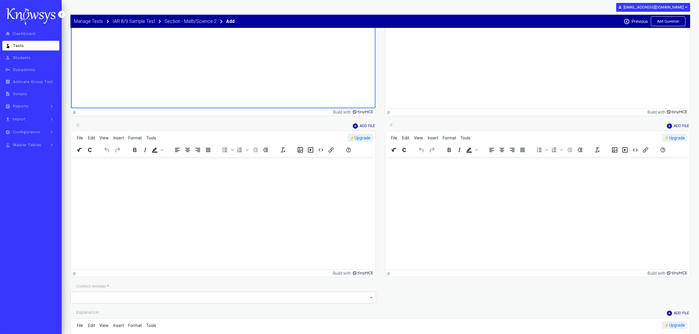
scroll to position [367, 0]
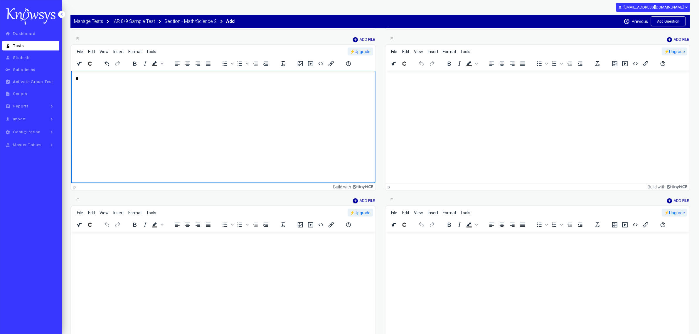
click at [96, 247] on html at bounding box center [223, 240] width 304 height 16
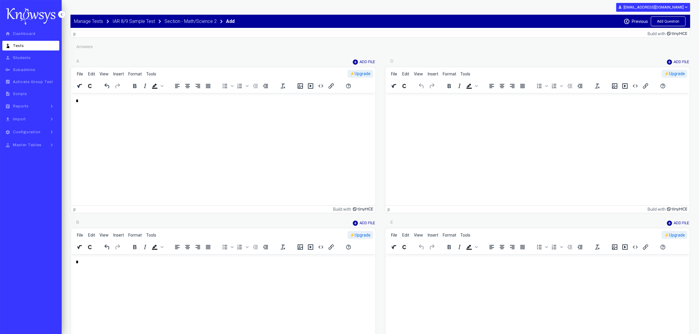
scroll to position [147, 0]
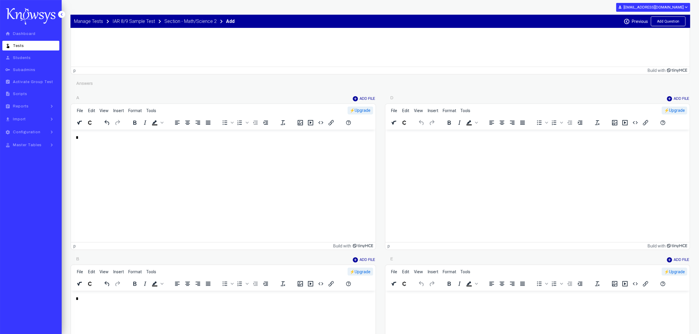
click at [441, 146] on html at bounding box center [537, 138] width 304 height 16
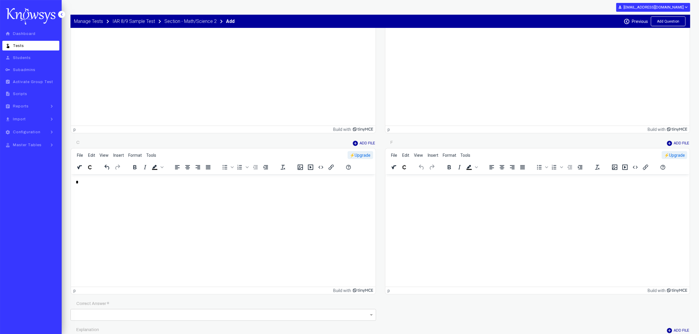
scroll to position [514, 0]
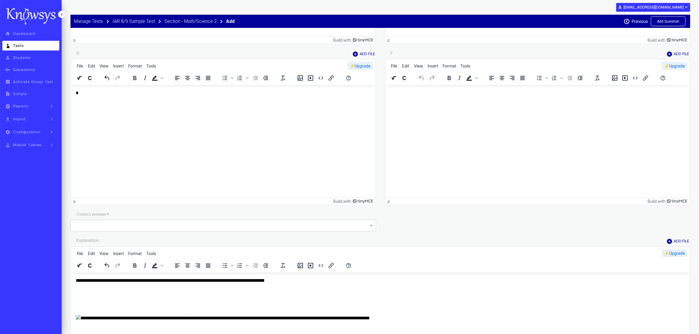
click at [134, 227] on input "text" at bounding box center [217, 225] width 287 height 7
click at [103, 262] on div "C" at bounding box center [223, 262] width 302 height 10
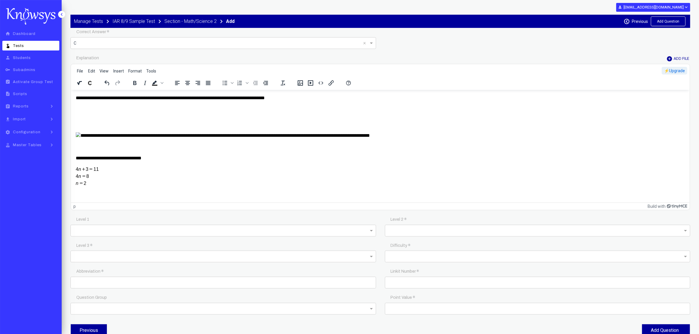
scroll to position [697, 0]
click at [249, 230] on input "text" at bounding box center [221, 230] width 295 height 7
click at [121, 254] on div "Math" at bounding box center [223, 254] width 302 height 10
click at [417, 227] on input "text" at bounding box center [535, 230] width 295 height 7
click at [413, 252] on div "Math -> Algebra" at bounding box center [538, 254] width 302 height 10
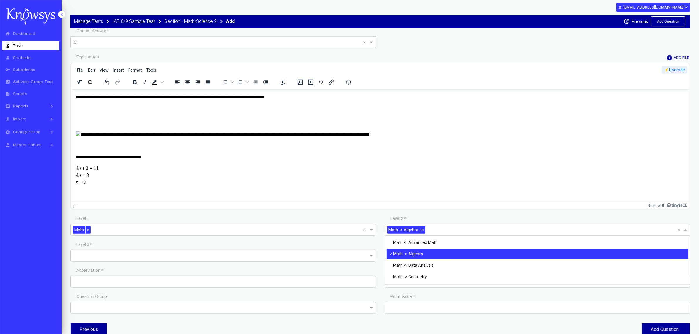
click at [270, 257] on input "text" at bounding box center [221, 256] width 295 height 7
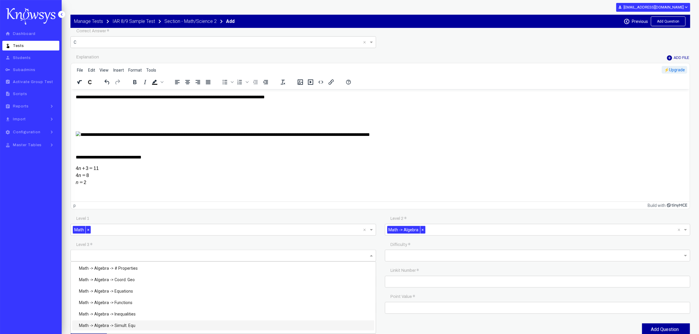
click at [146, 323] on div "Math -> Algebra -> Simult. Equ" at bounding box center [223, 326] width 302 height 10
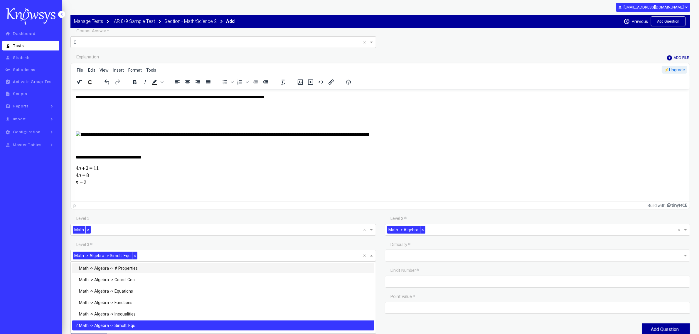
click at [399, 253] on input "text" at bounding box center [531, 255] width 287 height 7
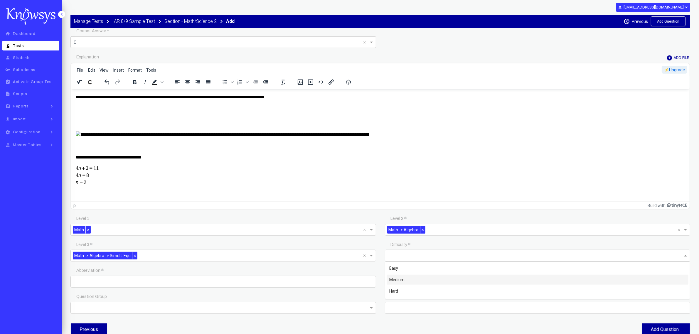
click at [399, 276] on div "Medium" at bounding box center [538, 280] width 302 height 10
click at [79, 282] on input "text" at bounding box center [223, 282] width 306 height 12
type input "********"
click at [418, 280] on input "text" at bounding box center [538, 282] width 306 height 12
paste input "********"
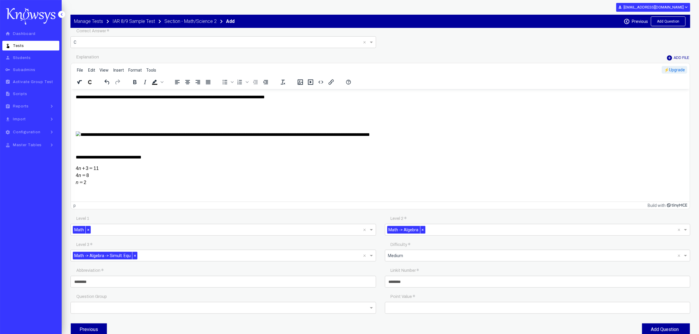
type input "********"
click at [397, 305] on input "number" at bounding box center [538, 308] width 306 height 12
type input "*"
click at [653, 328] on button "Add Question" at bounding box center [666, 329] width 48 height 13
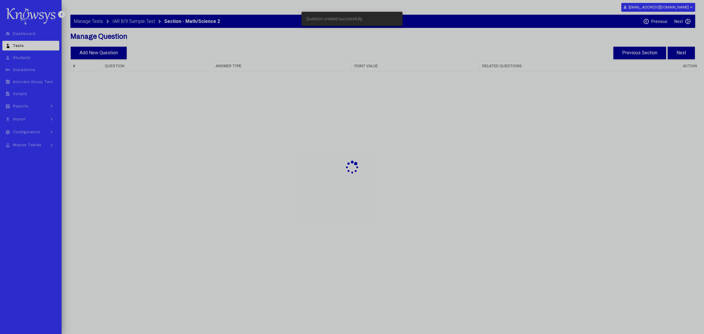
select select "**"
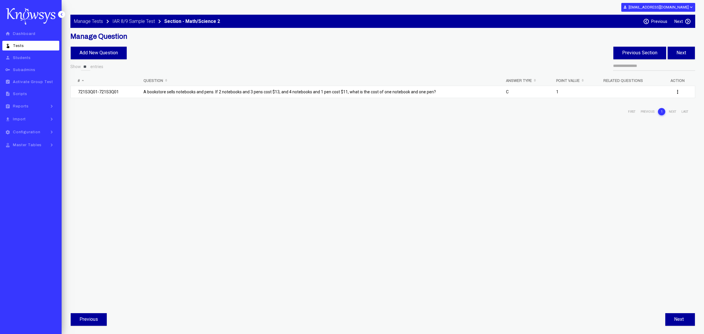
click at [663, 19] on label "Previous" at bounding box center [660, 21] width 16 height 5
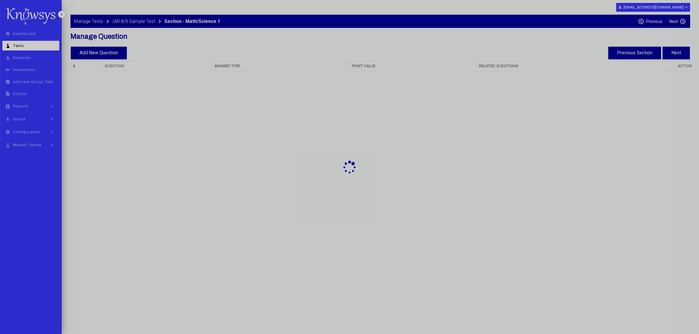
select select "**"
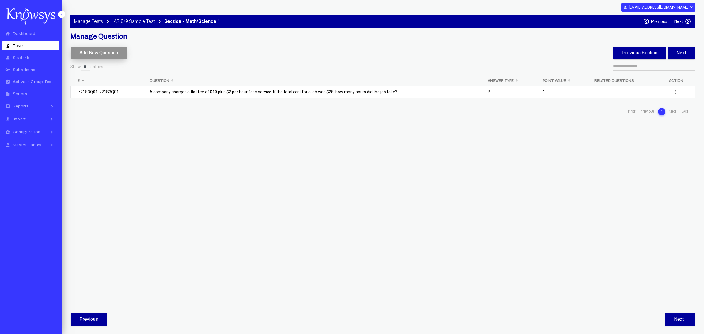
click at [109, 54] on button "Add New Question" at bounding box center [99, 53] width 56 height 13
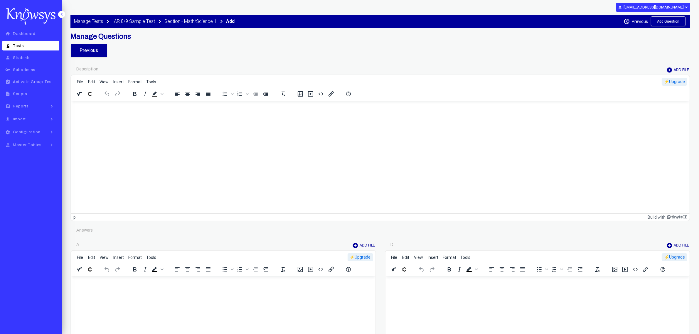
click at [172, 117] on html at bounding box center [380, 109] width 618 height 16
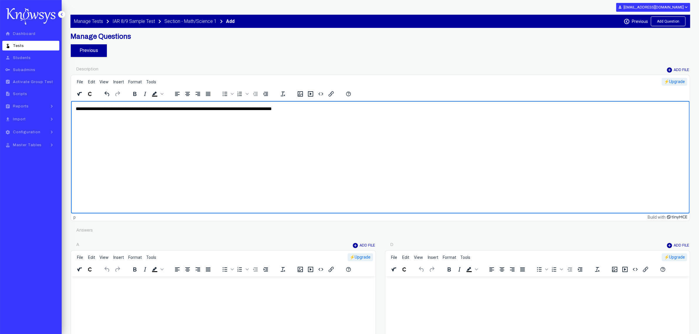
click at [177, 108] on p "**********" at bounding box center [380, 108] width 610 height 6
click at [181, 106] on p "**********" at bounding box center [380, 108] width 610 height 6
drag, startPoint x: 228, startPoint y: 108, endPoint x: 311, endPoint y: 107, distance: 83.7
click at [311, 107] on p "**********" at bounding box center [380, 108] width 610 height 6
drag, startPoint x: 179, startPoint y: 110, endPoint x: 297, endPoint y: 112, distance: 117.7
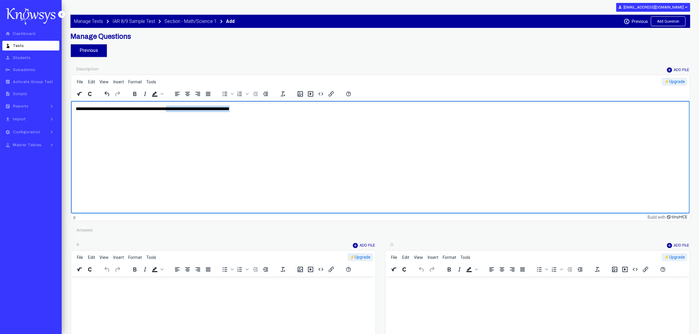
click at [297, 112] on p "**********" at bounding box center [380, 108] width 610 height 6
click at [200, 108] on p "**********" at bounding box center [380, 108] width 610 height 6
copy p "*"
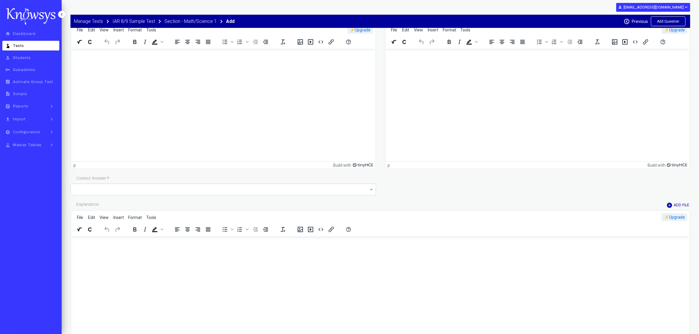
scroll to position [587, 0]
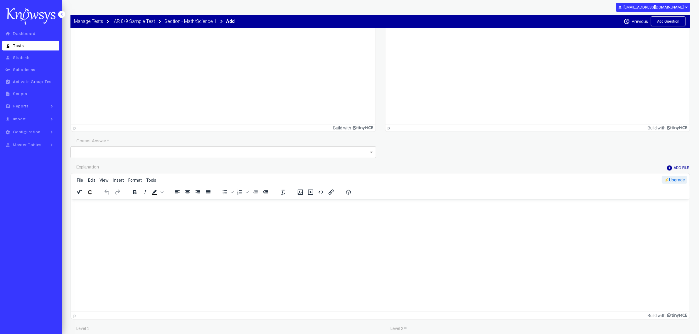
click at [122, 215] on html at bounding box center [380, 207] width 618 height 16
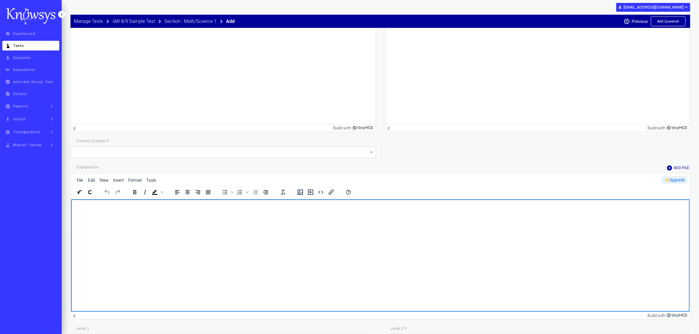
paste body "Rich Text Area. Press ALT-0 for help."
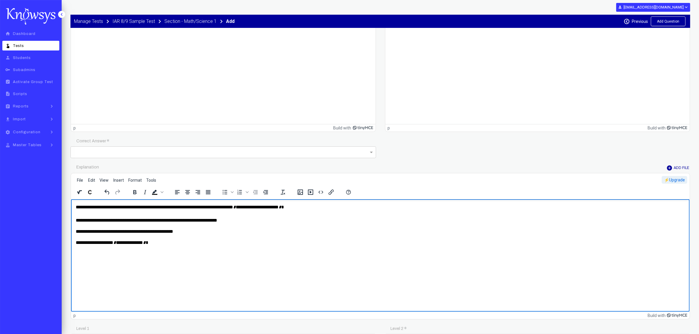
click at [79, 193] on icon "Insert a math equation - MathType" at bounding box center [78, 192] width 3 height 4
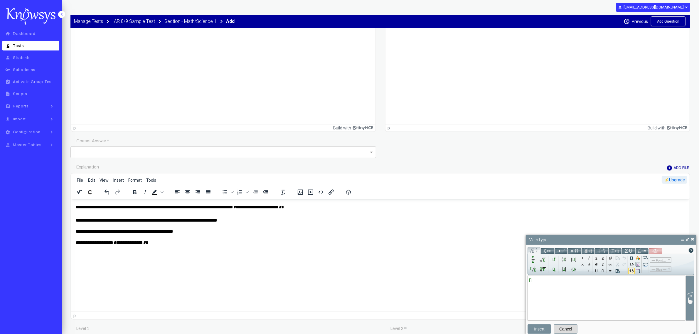
type input "*"
click at [111, 243] on p "**********" at bounding box center [380, 242] width 610 height 6
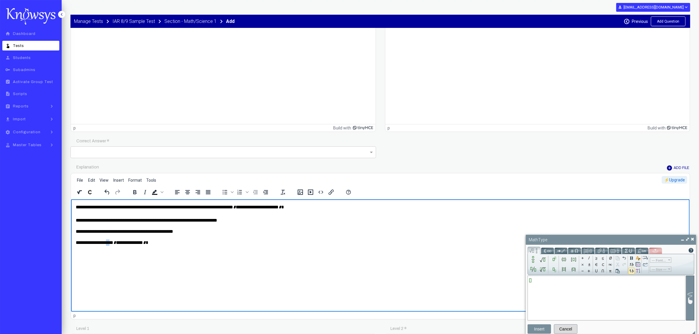
click at [111, 243] on p "**********" at bounding box center [380, 242] width 610 height 6
click at [249, 207] on p "**********" at bounding box center [380, 214] width 610 height 20
click at [536, 280] on input "Math input" at bounding box center [606, 293] width 154 height 53
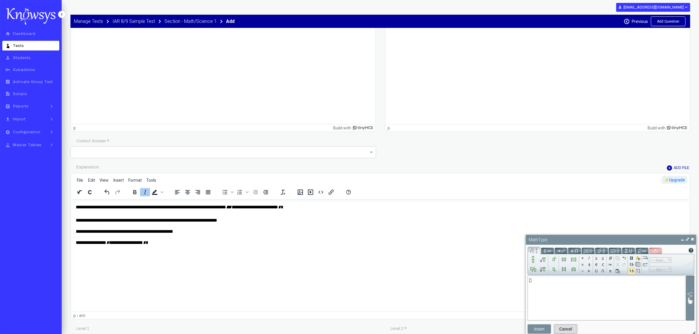
type input "*"
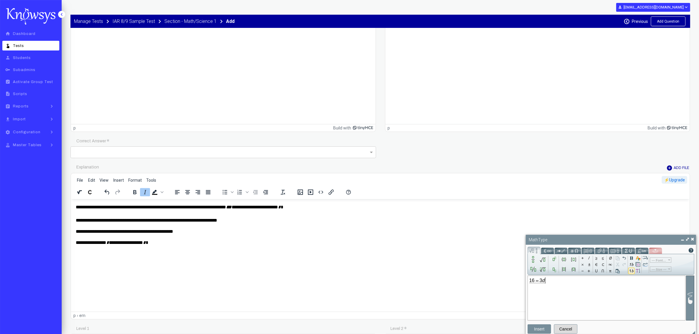
type input "*"
click at [187, 231] on p "**********" at bounding box center [380, 231] width 610 height 6
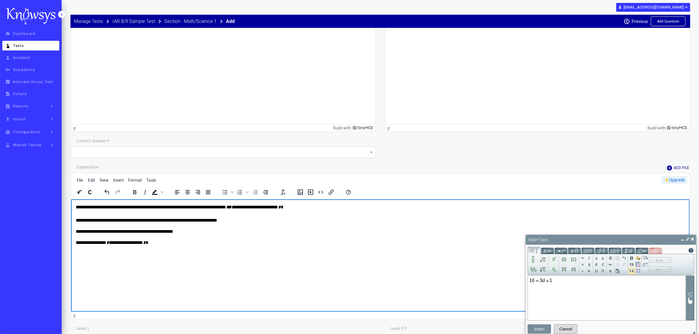
click at [561, 281] on input "Math input" at bounding box center [606, 293] width 154 height 53
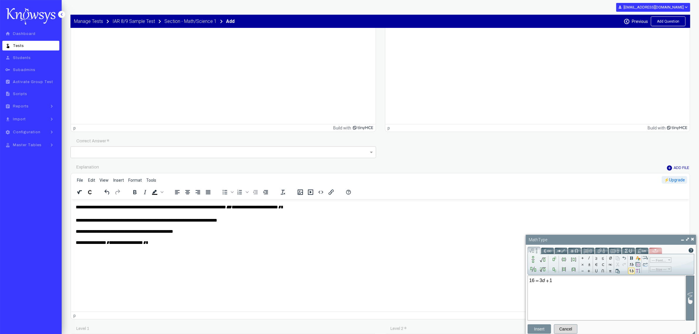
click at [562, 280] on input "Math input" at bounding box center [606, 293] width 154 height 53
type input "*"
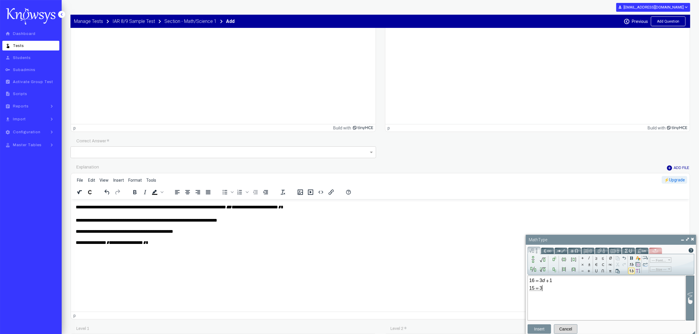
type input "*"
click at [542, 329] on button "Insert" at bounding box center [538, 328] width 23 height 9
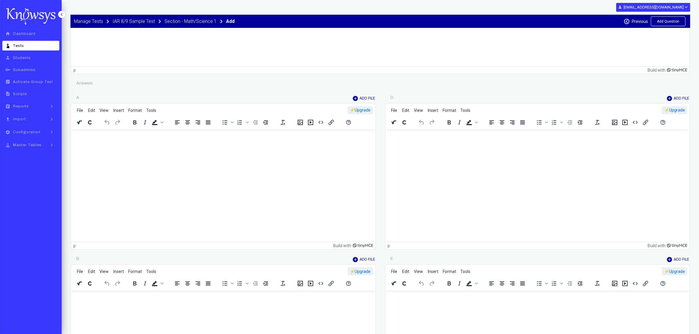
scroll to position [147, 0]
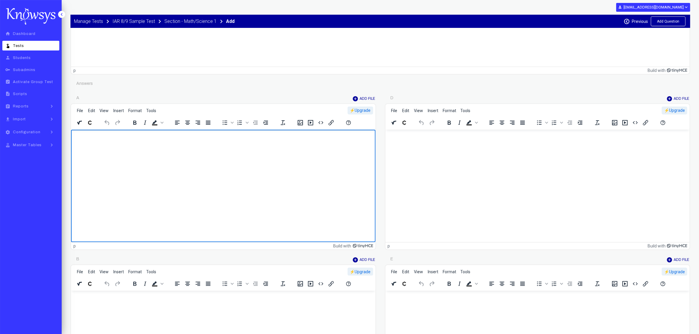
click at [114, 146] on html at bounding box center [223, 138] width 304 height 16
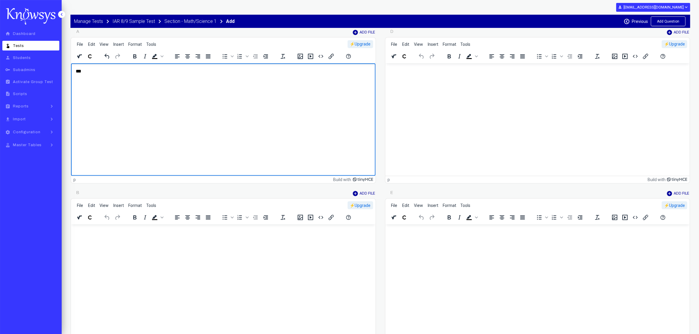
scroll to position [257, 0]
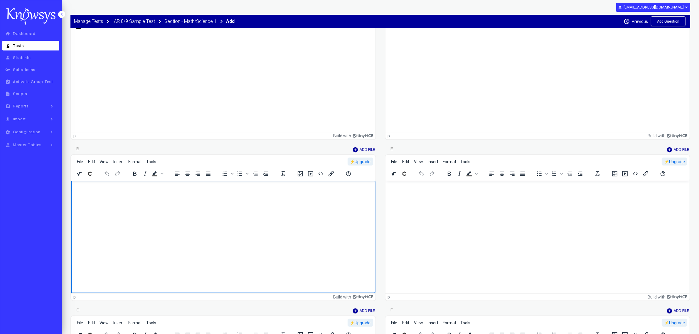
click at [110, 197] on html at bounding box center [223, 189] width 304 height 16
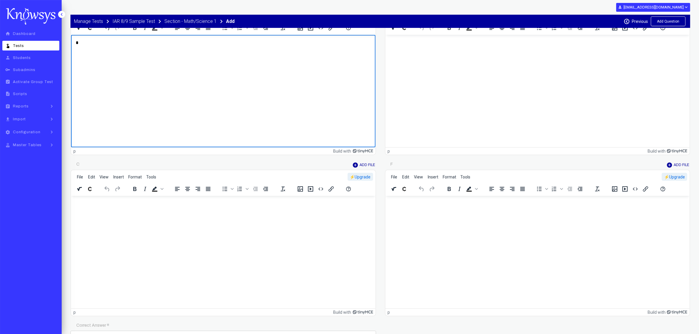
scroll to position [404, 0]
click at [110, 209] on html at bounding box center [223, 203] width 304 height 16
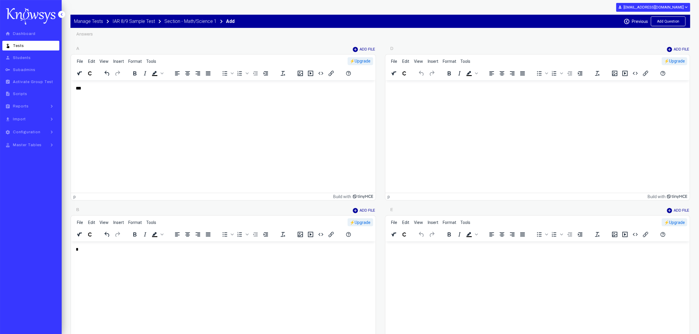
scroll to position [183, 0]
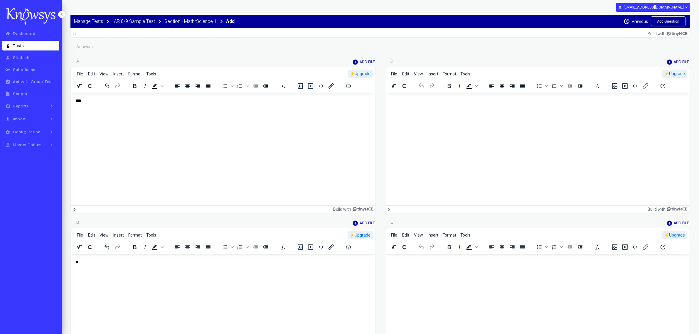
drag, startPoint x: 441, startPoint y: 134, endPoint x: 440, endPoint y: 98, distance: 36.4
click at [441, 98] on p "Rich Text Area. Press ALT-0 for help." at bounding box center [537, 101] width 295 height 6
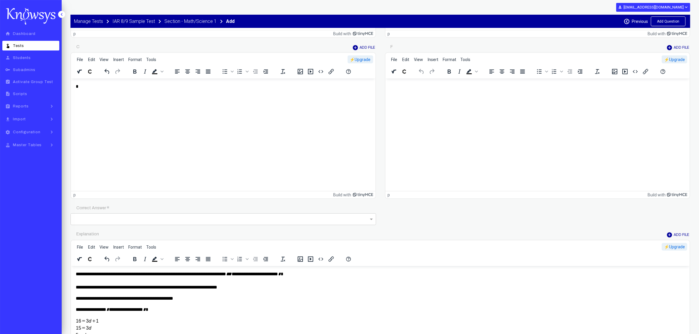
scroll to position [550, 0]
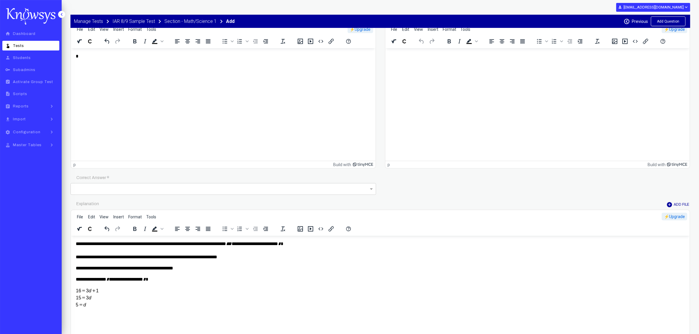
click at [152, 191] on input "text" at bounding box center [217, 188] width 287 height 7
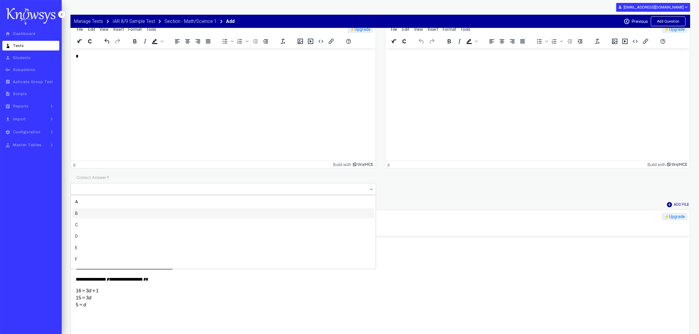
click at [79, 212] on div "B" at bounding box center [223, 213] width 302 height 10
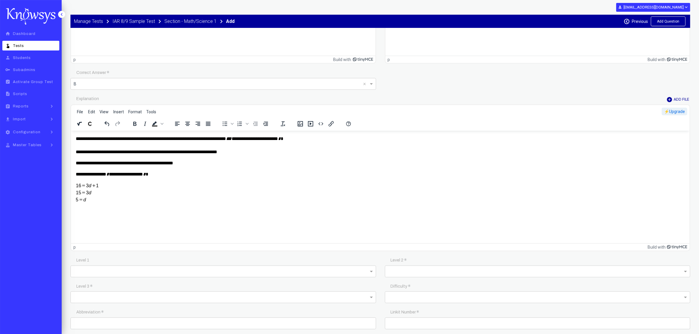
scroll to position [660, 0]
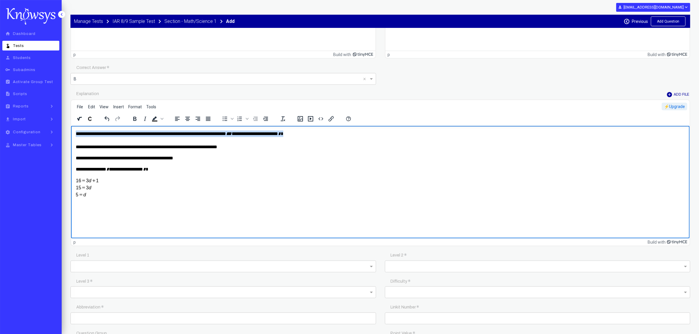
drag, startPoint x: 324, startPoint y: 132, endPoint x: 135, endPoint y: 259, distance: 227.8
click at [71, 134] on html "**********" at bounding box center [380, 164] width 618 height 76
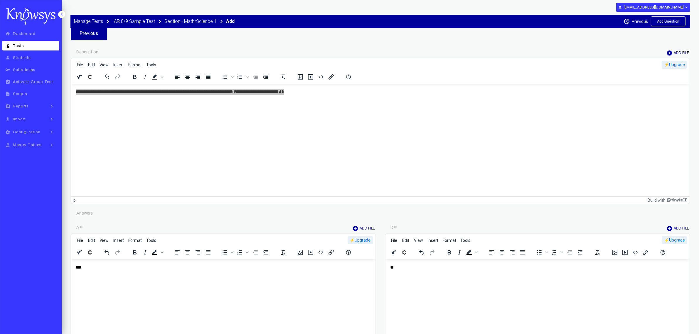
scroll to position [0, 0]
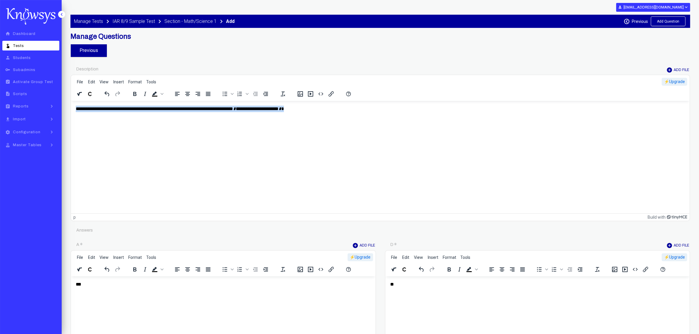
click at [244, 109] on p "**********" at bounding box center [380, 108] width 610 height 6
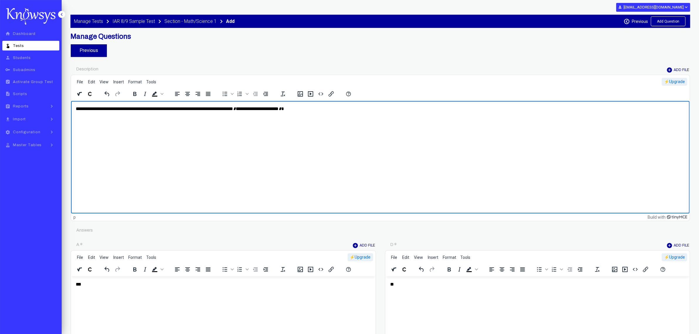
drag, startPoint x: 247, startPoint y: 107, endPoint x: 261, endPoint y: 107, distance: 13.5
click at [247, 107] on p "**********" at bounding box center [380, 108] width 610 height 6
click at [316, 109] on p "**********" at bounding box center [380, 108] width 610 height 6
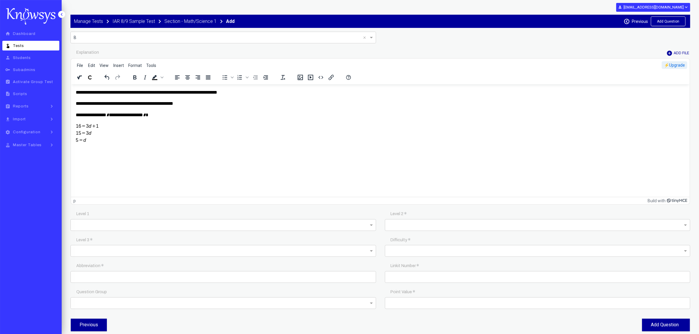
scroll to position [704, 0]
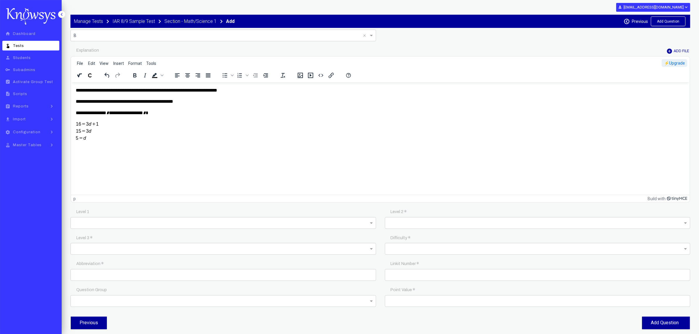
click at [253, 220] on input "text" at bounding box center [221, 223] width 295 height 7
click at [137, 244] on div "Math" at bounding box center [223, 247] width 302 height 10
click at [415, 223] on input "text" at bounding box center [535, 223] width 295 height 7
click at [418, 270] on div "Math -> Geometry" at bounding box center [538, 270] width 302 height 10
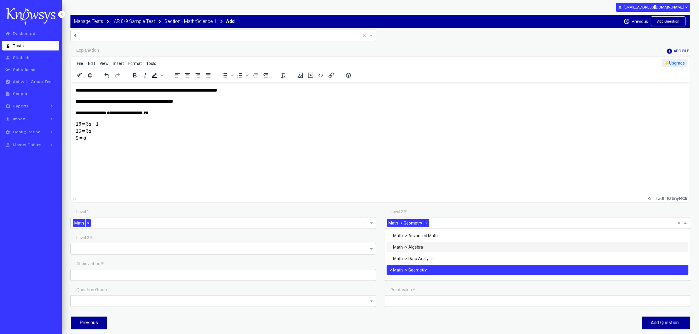
click at [424, 245] on div "Math -> Algebra" at bounding box center [538, 247] width 302 height 10
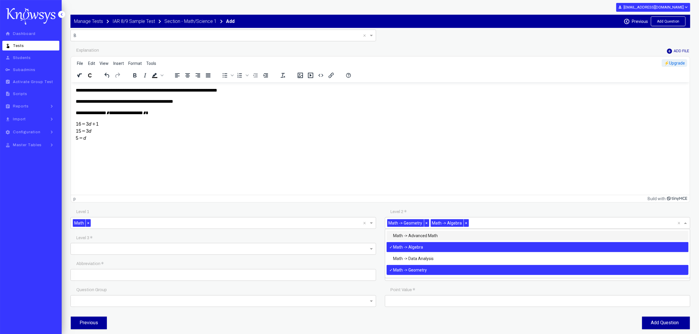
click at [424, 222] on span "×" at bounding box center [426, 223] width 5 height 8
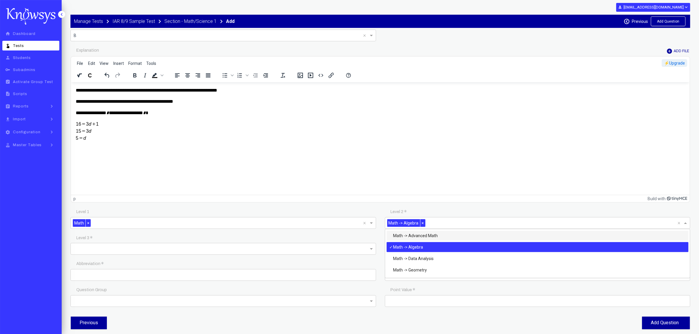
click at [237, 248] on input "text" at bounding box center [221, 249] width 295 height 7
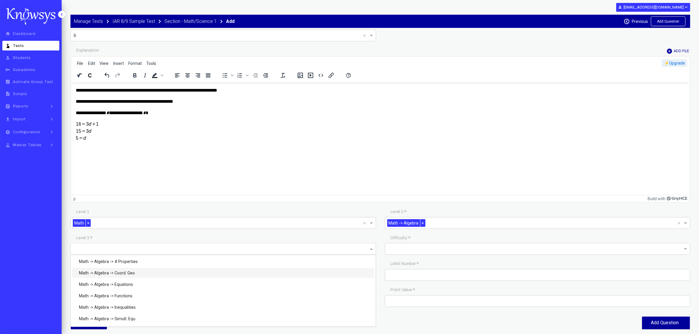
click at [132, 271] on div "Math -> Algebra -> Coord. Geo" at bounding box center [223, 273] width 302 height 10
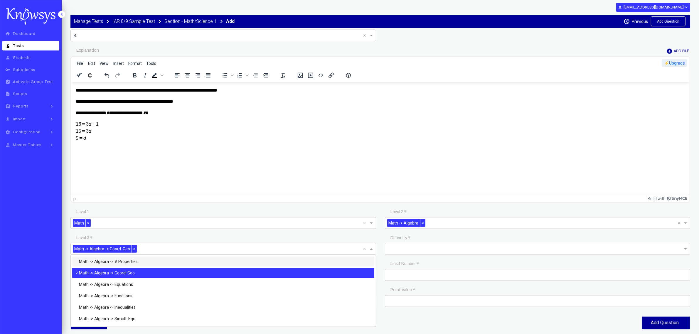
click at [191, 232] on div "Level 3 * Math -> Algebra -> Coord. Geo × ×" at bounding box center [223, 245] width 314 height 26
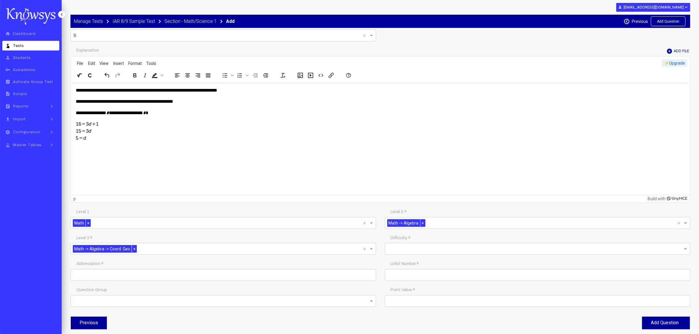
click at [411, 248] on input "text" at bounding box center [531, 248] width 287 height 7
click at [406, 270] on div "Medium" at bounding box center [538, 273] width 302 height 10
click at [253, 275] on input "text" at bounding box center [223, 275] width 306 height 12
type input "********"
click at [427, 270] on input "text" at bounding box center [538, 275] width 306 height 12
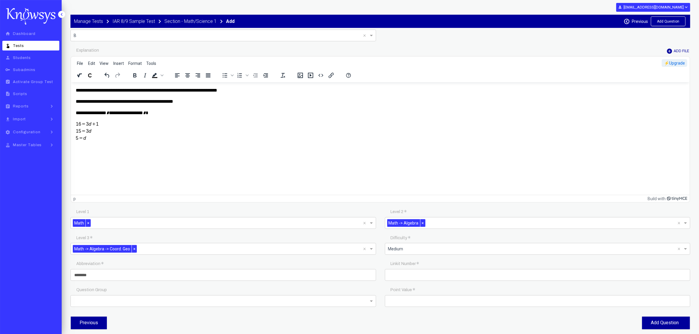
paste input "********"
type input "********"
click at [428, 303] on input "number" at bounding box center [538, 301] width 306 height 12
type input "*"
click at [657, 322] on button "Add Question" at bounding box center [666, 323] width 48 height 13
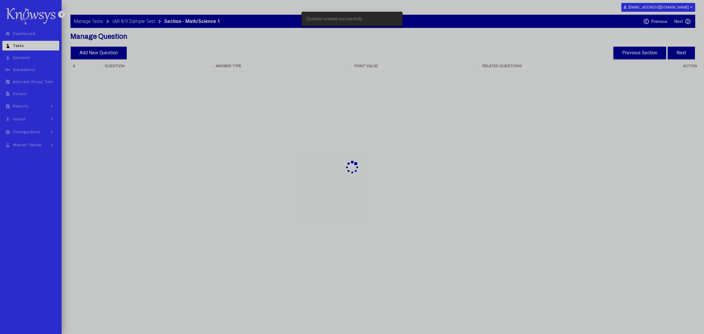
select select "**"
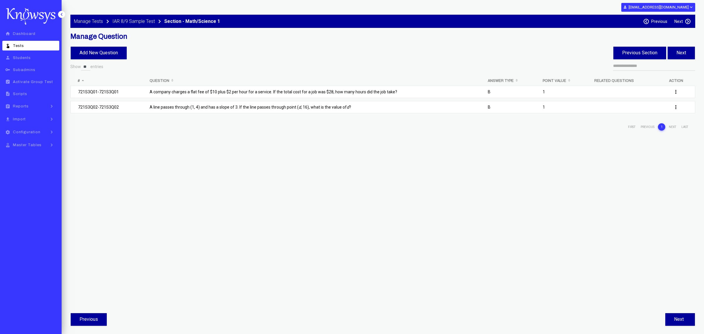
click at [680, 21] on label "Next" at bounding box center [679, 21] width 9 height 5
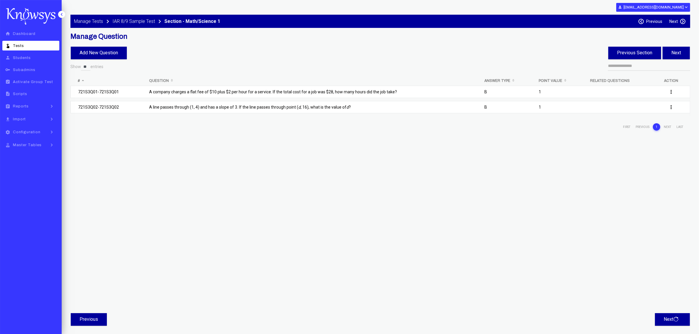
select select "**"
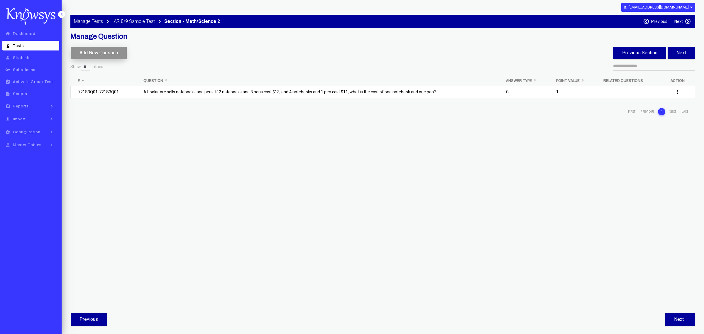
click at [118, 53] on button "Add New Question" at bounding box center [99, 53] width 56 height 13
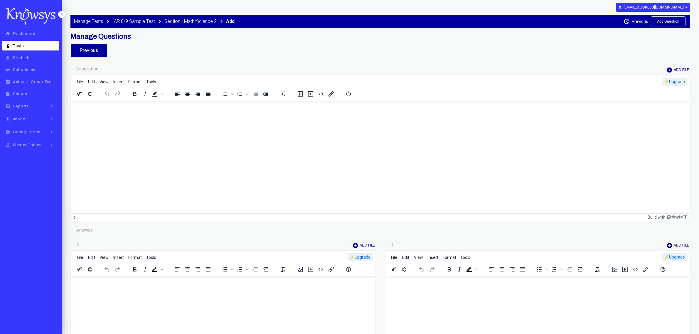
click at [165, 117] on html at bounding box center [380, 109] width 618 height 16
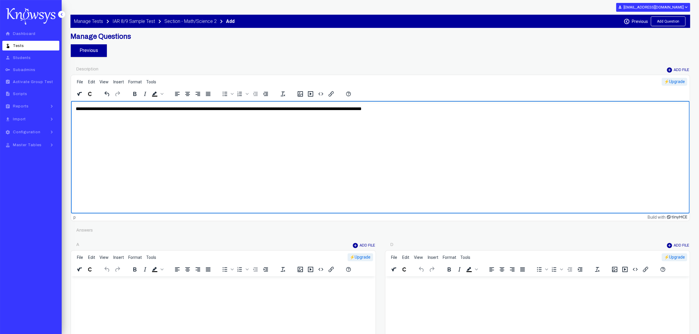
click at [140, 107] on p "**********" at bounding box center [380, 108] width 610 height 6
click at [92, 117] on html "**********" at bounding box center [380, 109] width 618 height 16
click at [80, 107] on p "**********" at bounding box center [380, 108] width 610 height 6
click at [241, 109] on p "**********" at bounding box center [380, 108] width 610 height 6
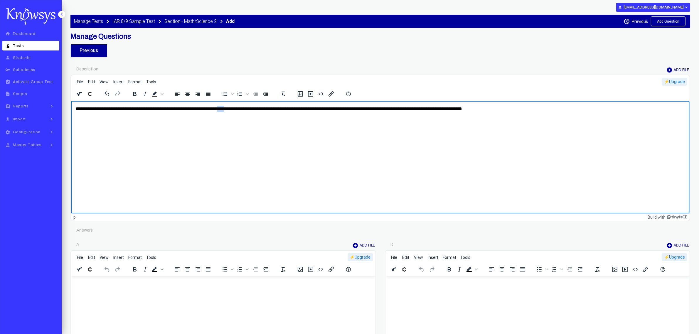
click at [241, 109] on p "**********" at bounding box center [380, 108] width 610 height 6
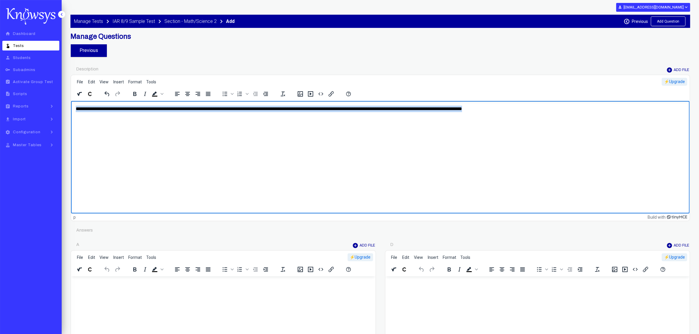
click at [241, 109] on p "**********" at bounding box center [380, 108] width 610 height 6
copy p "**********"
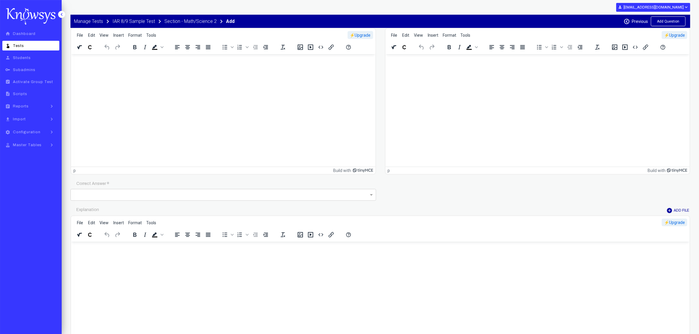
scroll to position [550, 0]
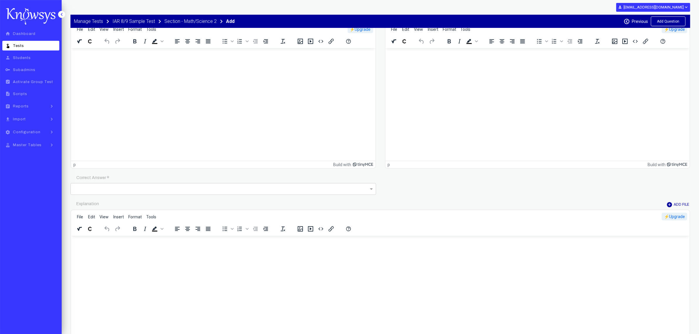
click at [121, 252] on html at bounding box center [380, 244] width 618 height 16
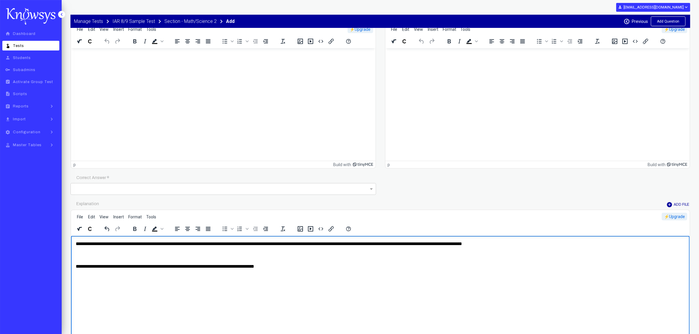
click at [79, 228] on icon "Insert a math equation - MathType" at bounding box center [78, 229] width 3 height 4
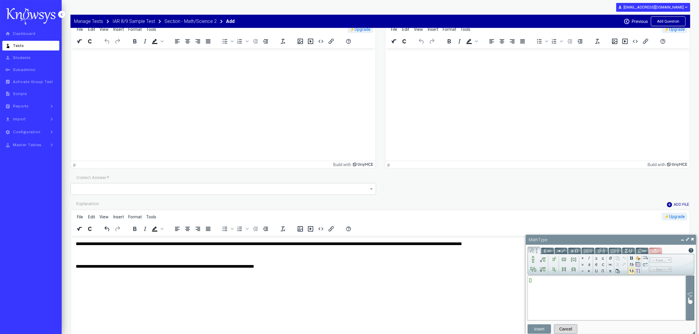
type input "*"
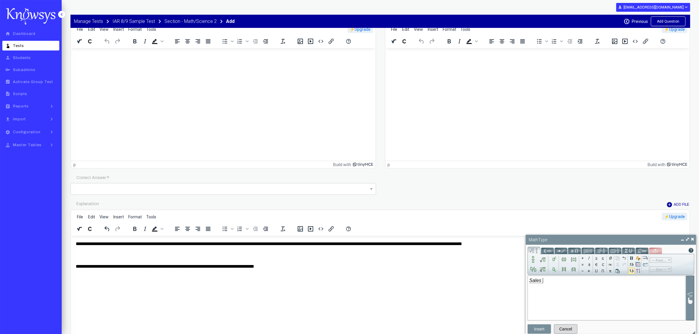
type input "*"
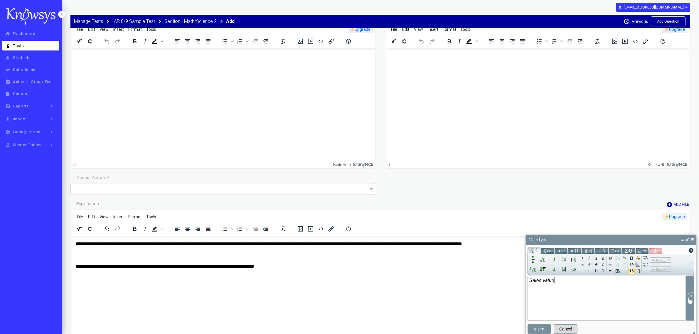
type input "*"
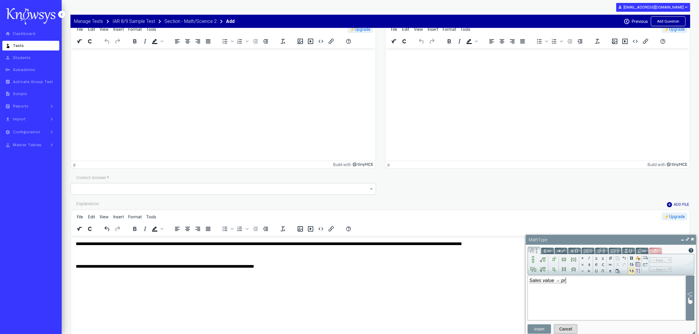
type input "*"
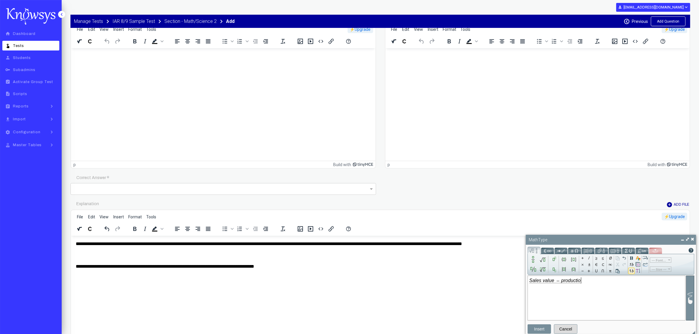
type input "*"
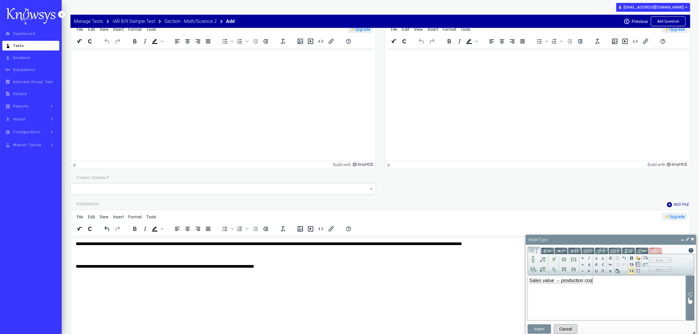
type input "*"
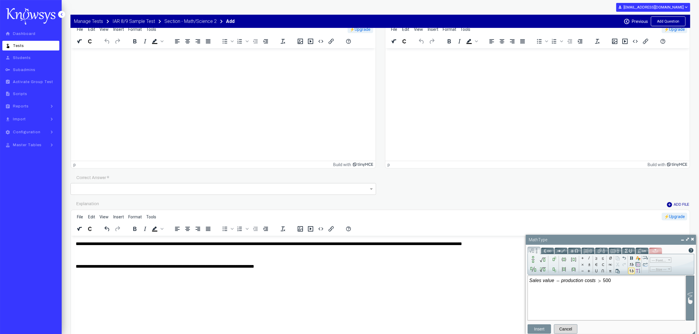
type input "*"
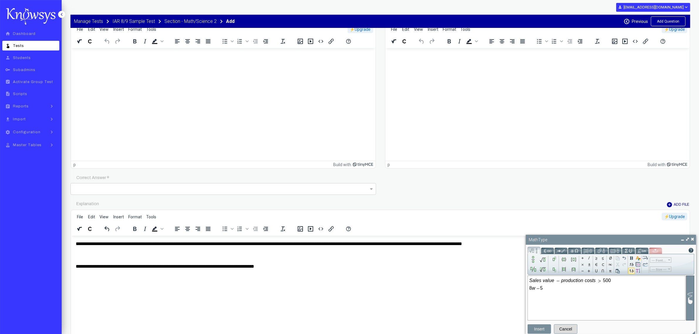
type input "*"
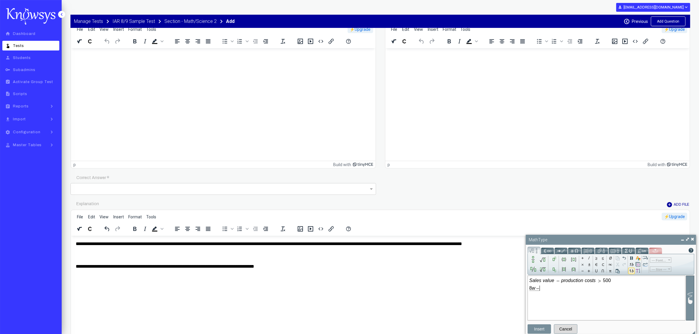
type input "*"
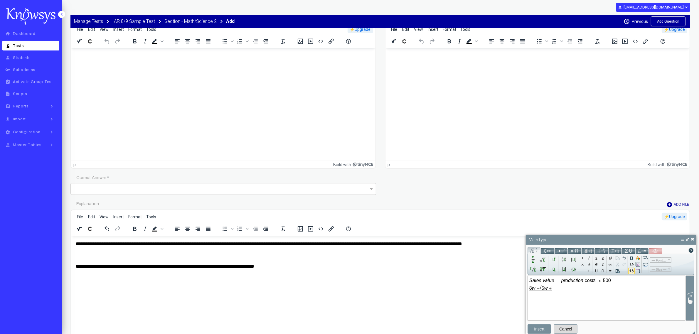
type input "*"
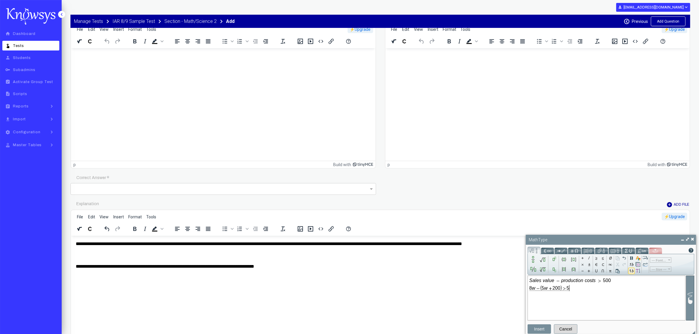
type input "*"
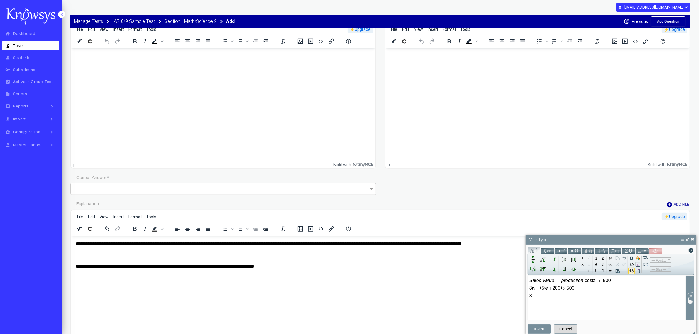
type input "*"
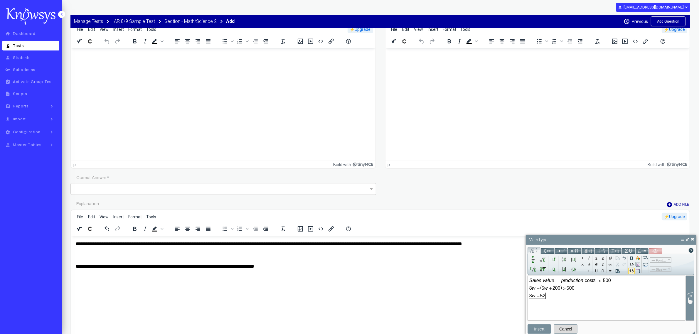
type input "*"
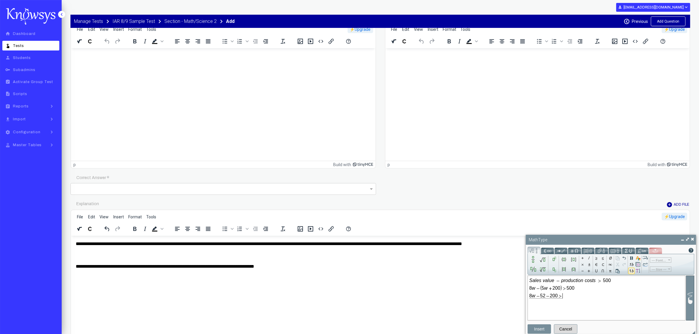
type input "*"
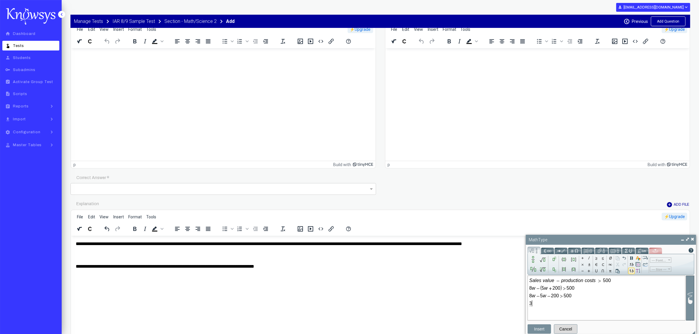
type input "*"
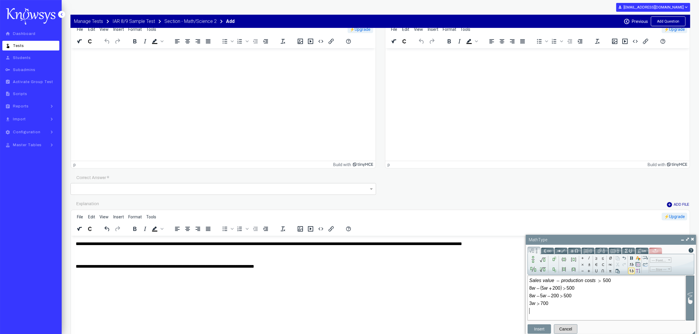
type input "*"
